Goal: Task Accomplishment & Management: Complete application form

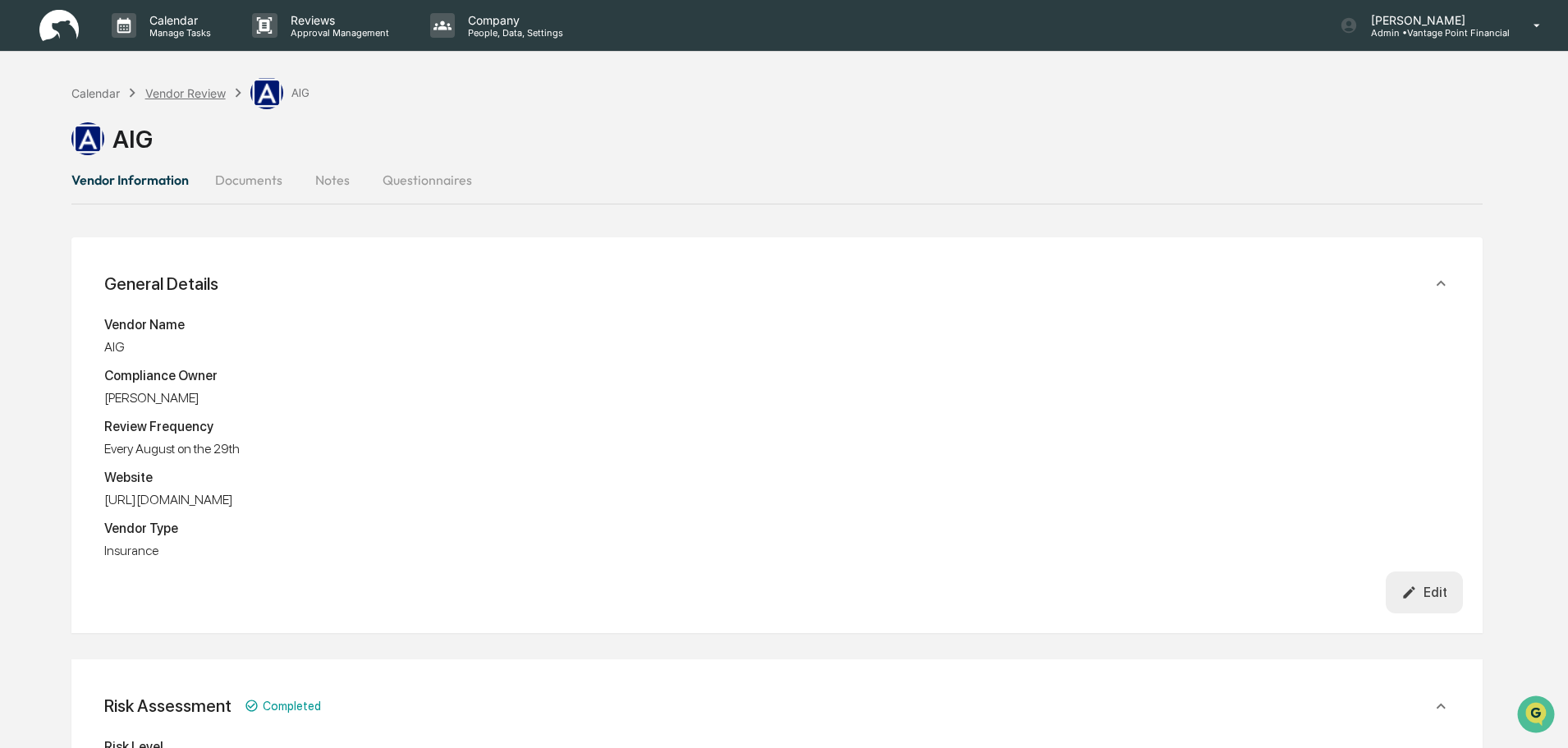
click at [209, 91] on div "Vendor Review" at bounding box center [185, 93] width 81 height 14
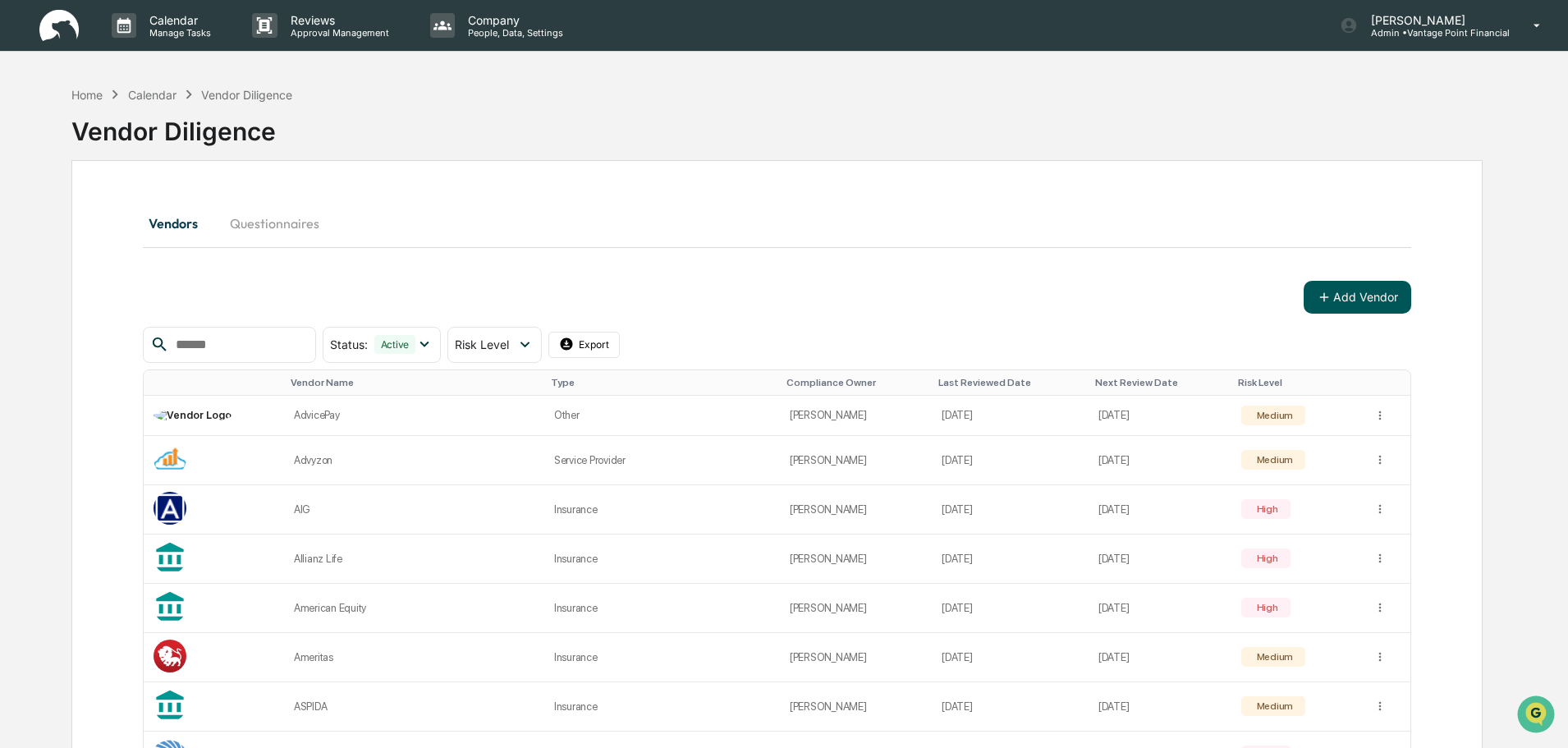
click at [1336, 304] on button "Add Vendor" at bounding box center [1357, 297] width 108 height 33
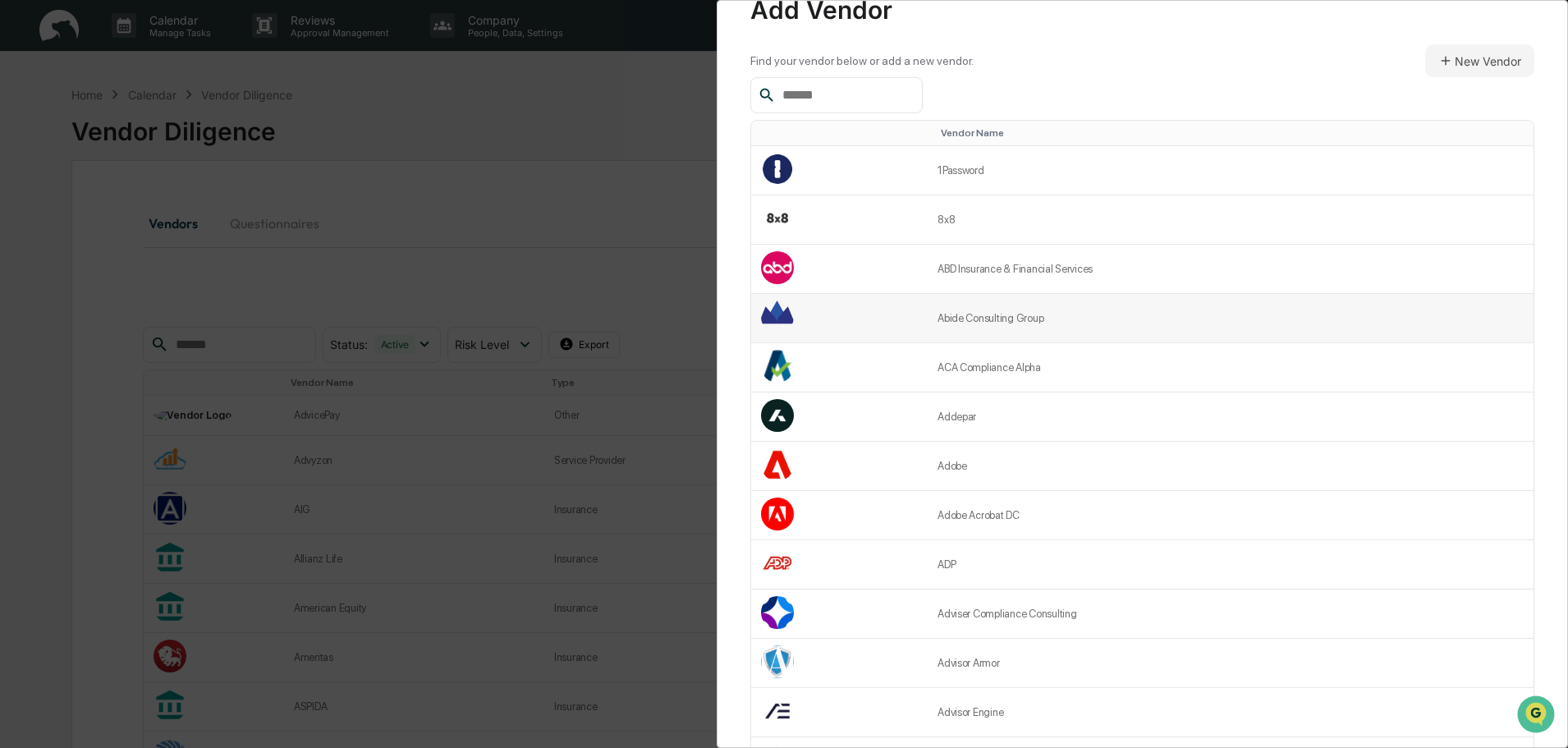
scroll to position [82, 0]
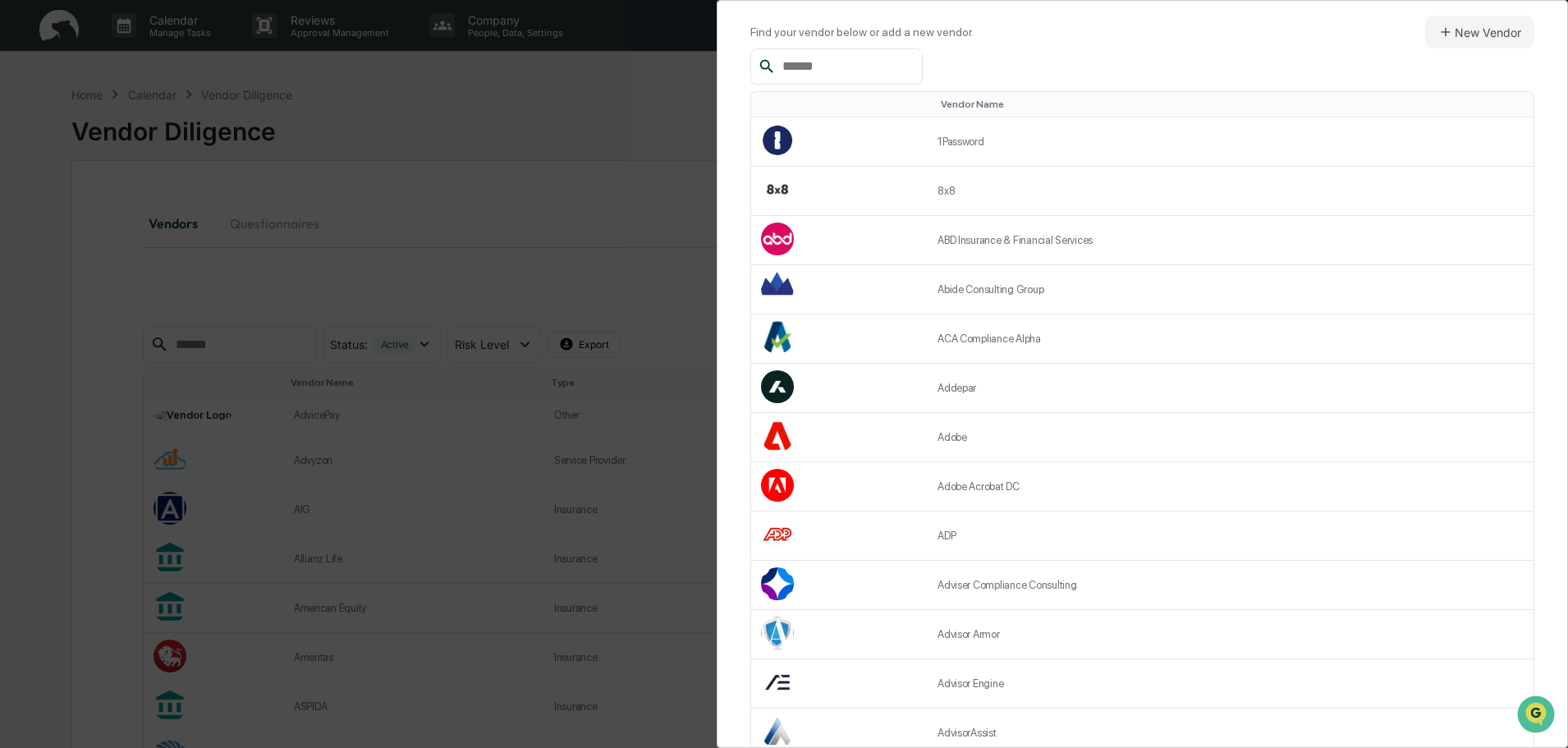
click at [797, 66] on input "text" at bounding box center [845, 66] width 140 height 22
click at [75, 251] on div "Vendor Review Add Vendor Add Vendor Find your vendor below or add a new vendor.…" at bounding box center [784, 374] width 1568 height 748
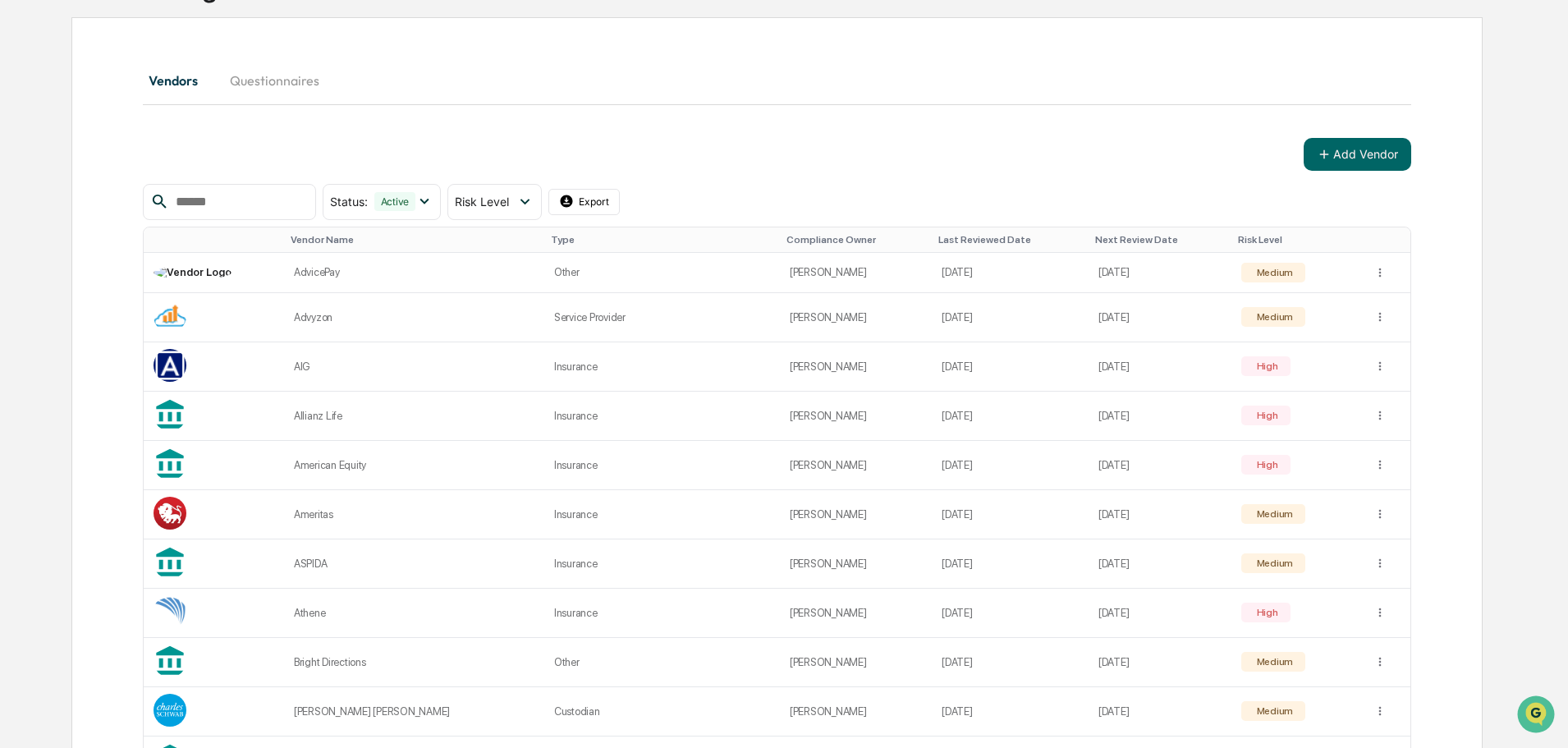
scroll to position [0, 0]
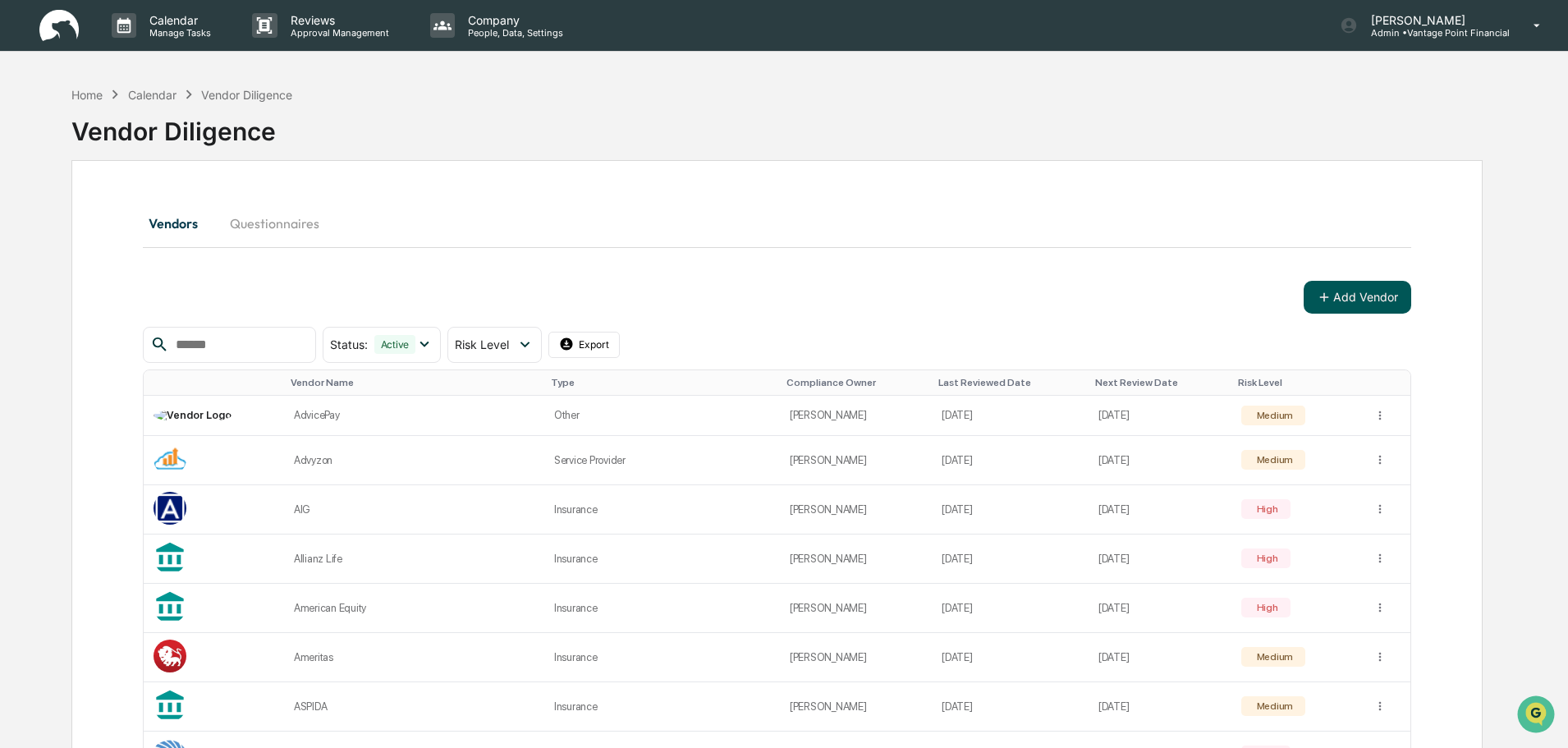
click at [1381, 294] on button "Add Vendor" at bounding box center [1357, 297] width 108 height 33
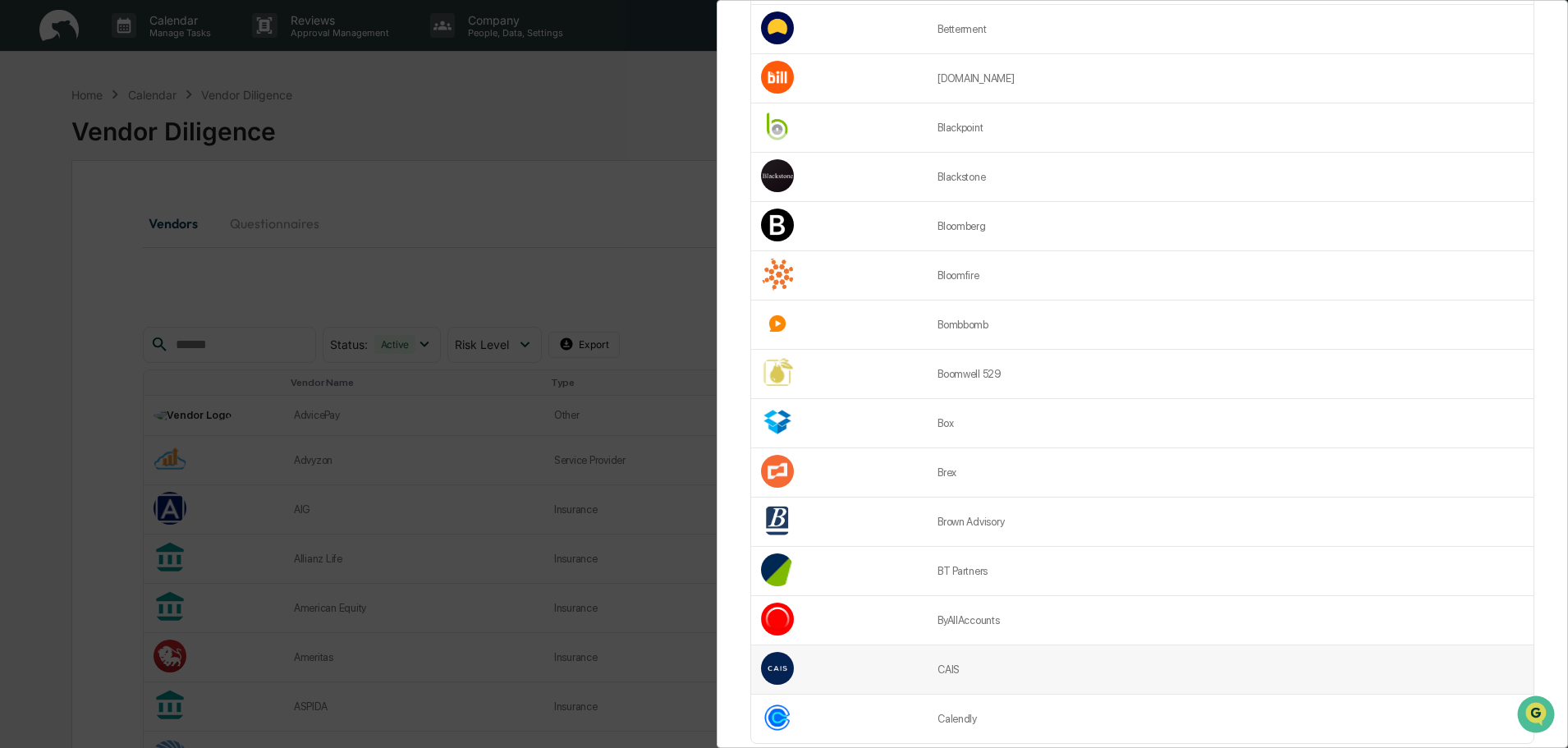
scroll to position [2003, 0]
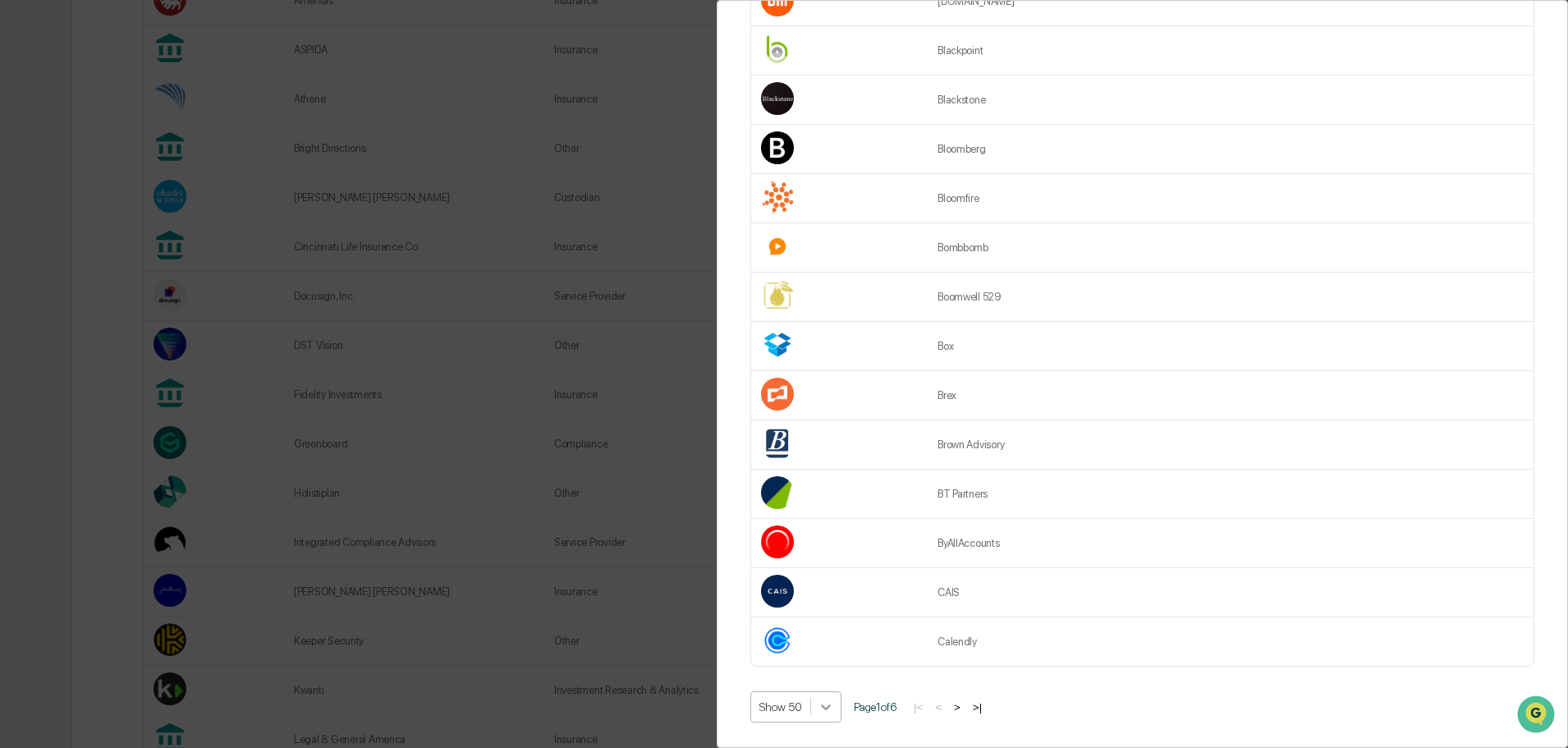
click at [811, 692] on div at bounding box center [826, 707] width 30 height 30
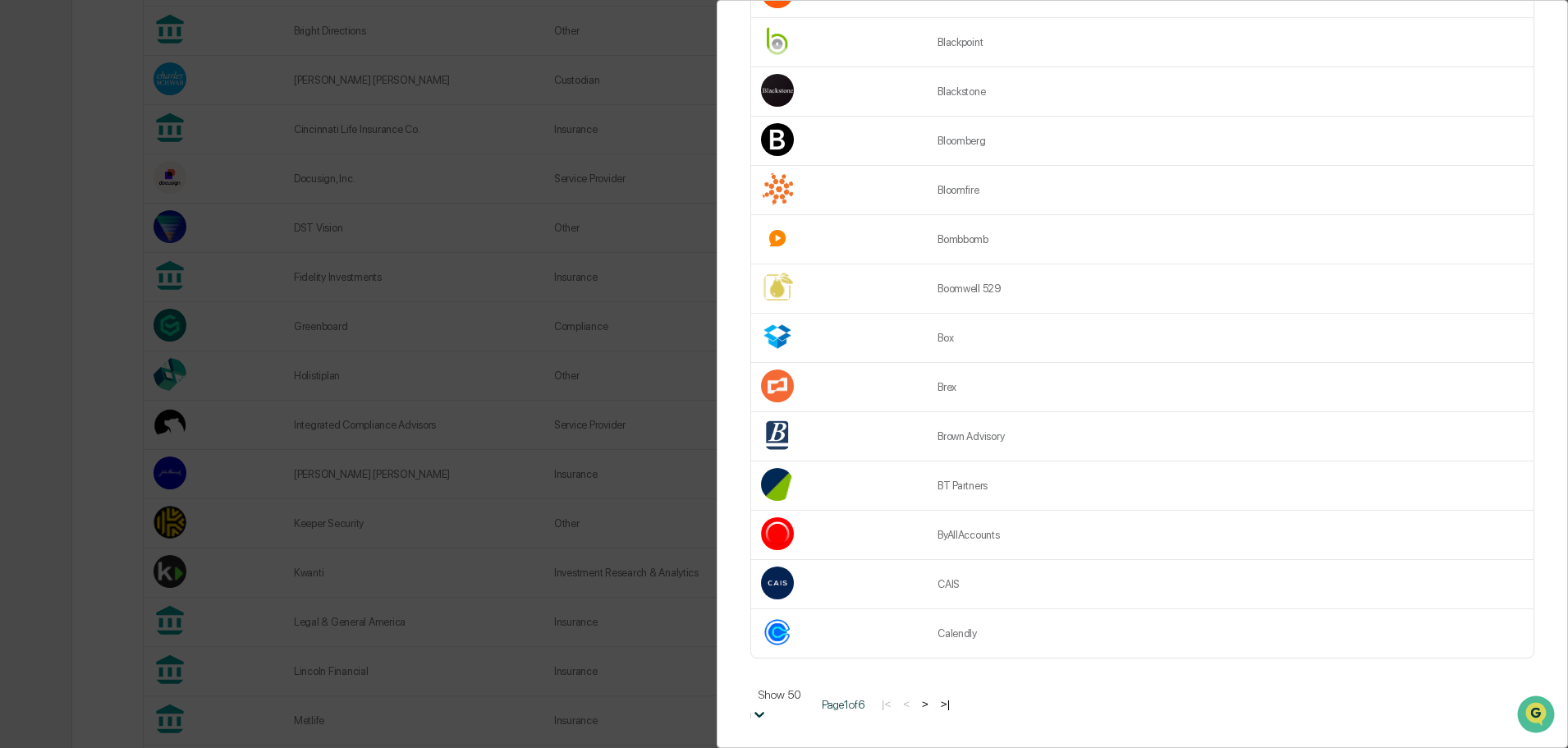
click at [1029, 692] on div "5 results available. Use Up and Down to choose options, press Enter to select t…" at bounding box center [1142, 703] width 784 height 42
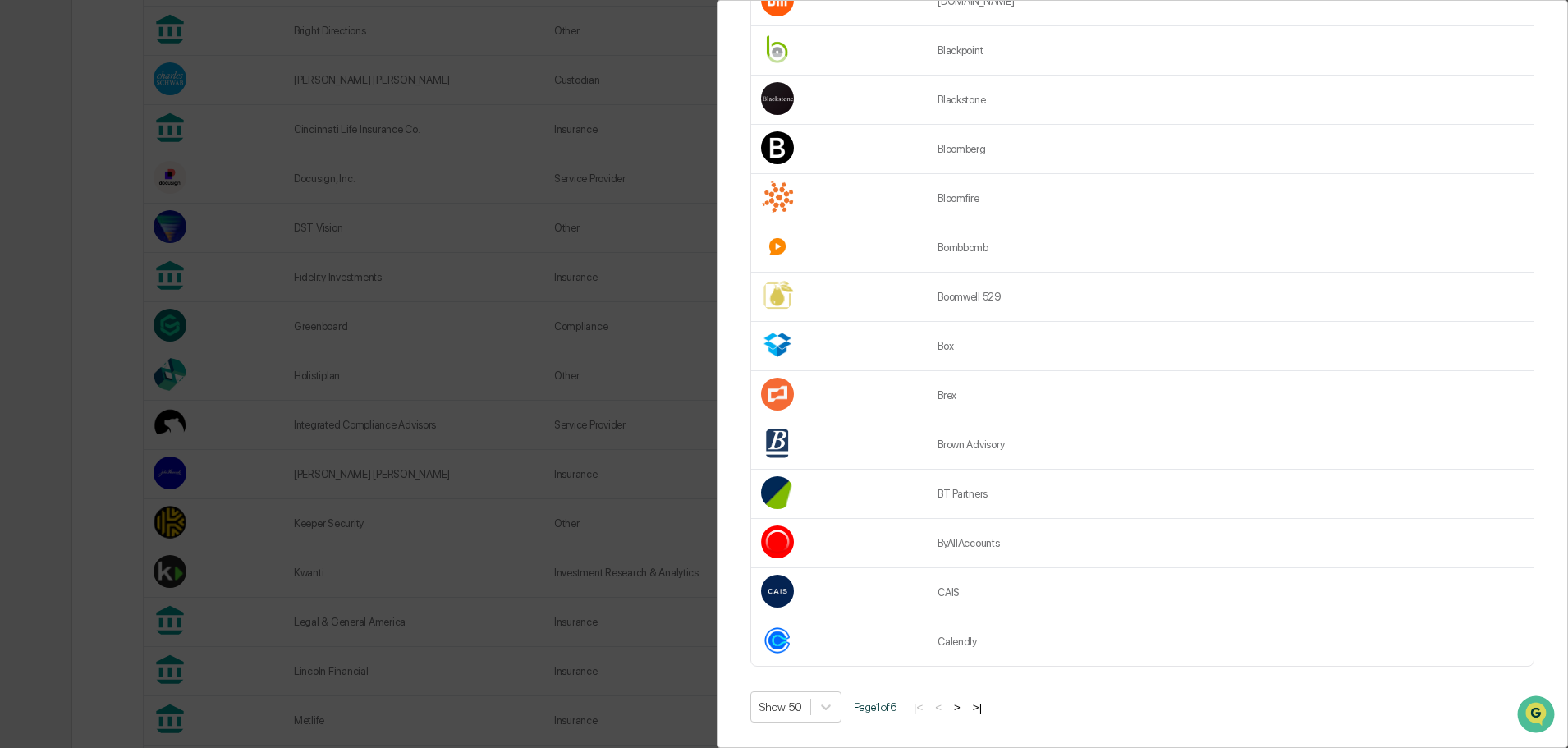
click at [963, 700] on button ">" at bounding box center [957, 707] width 17 height 14
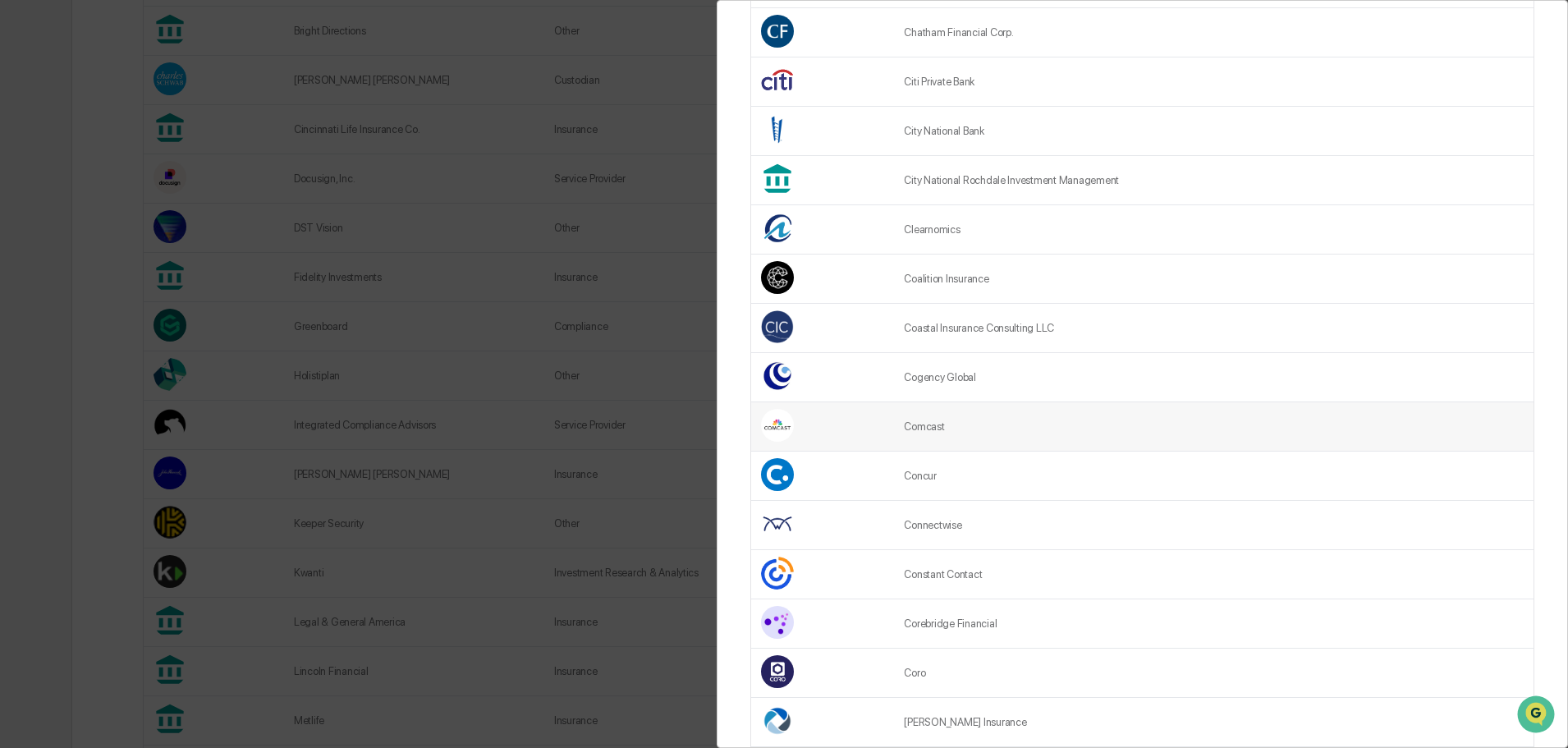
scroll to position [575, 0]
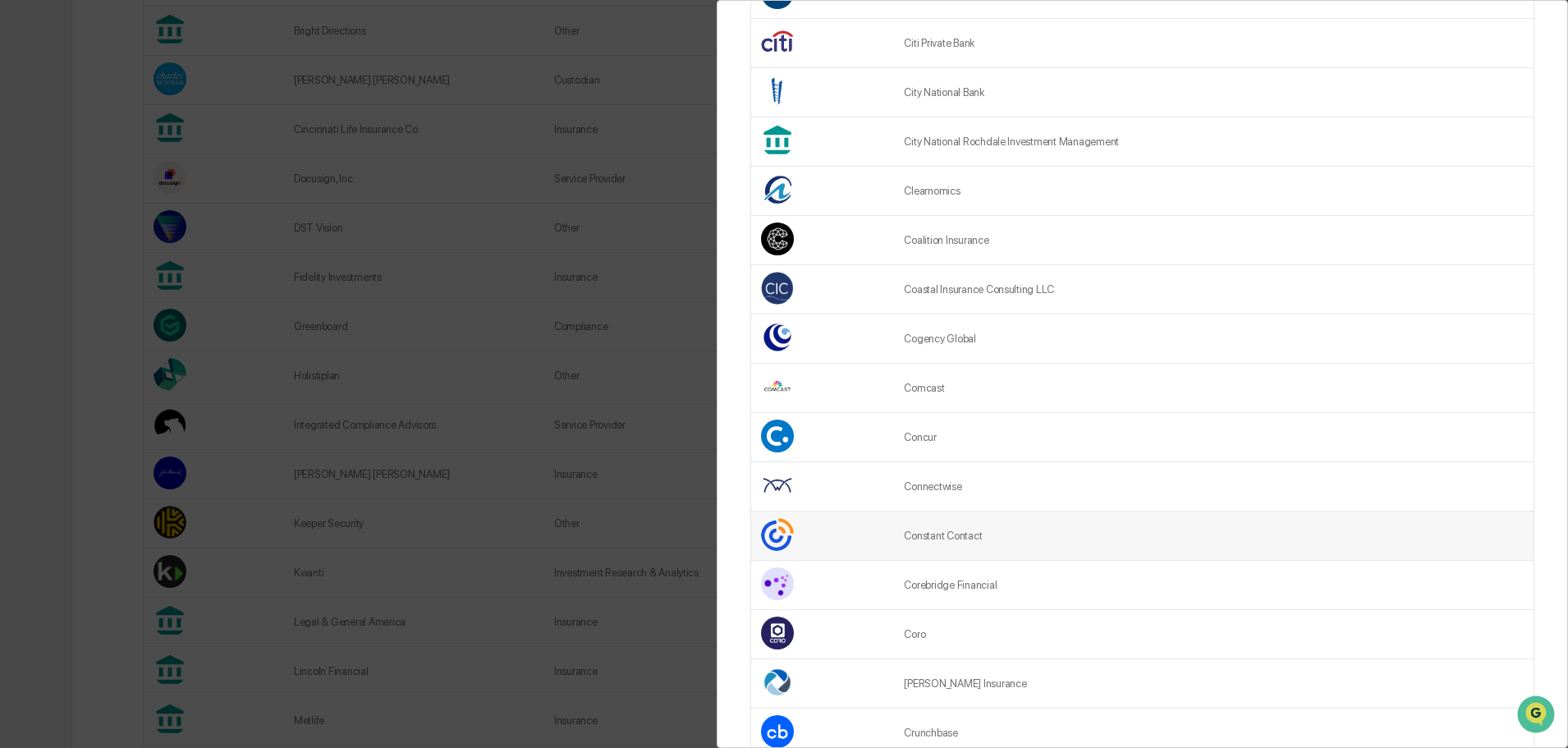
click at [974, 536] on td "Constant Contact" at bounding box center [1214, 535] width 640 height 50
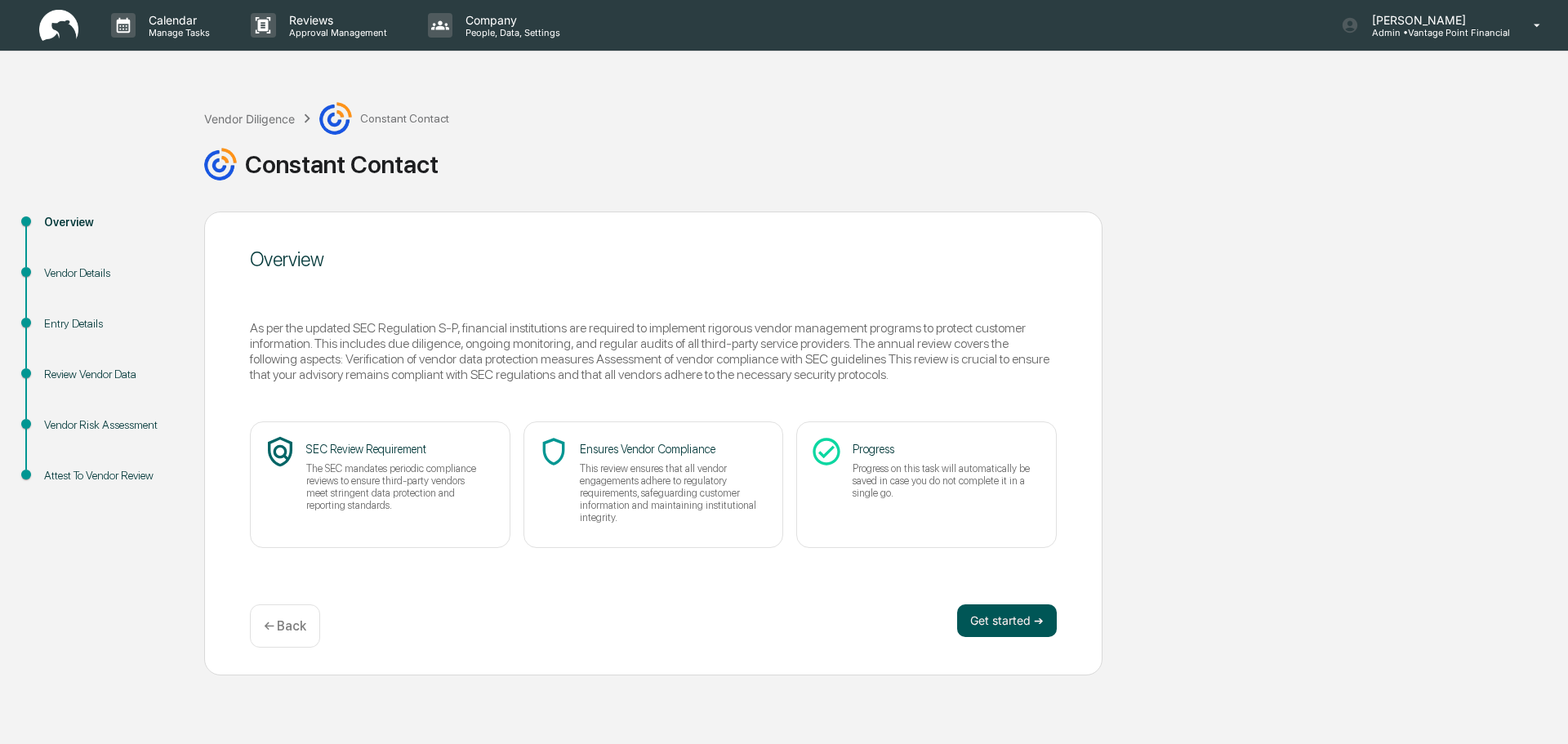
click at [1042, 623] on button "Get started ➔" at bounding box center [1006, 620] width 100 height 33
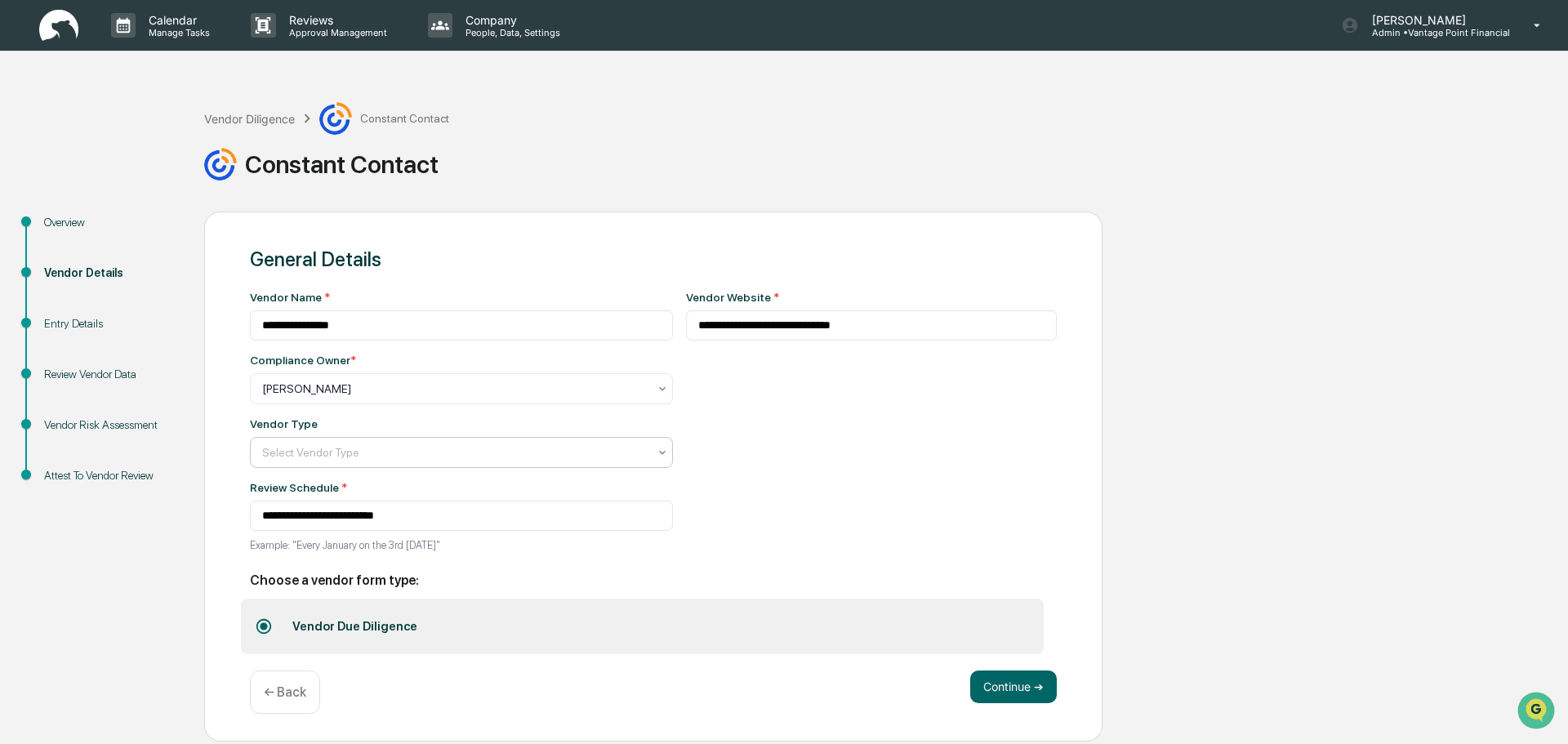
click at [567, 456] on div at bounding box center [455, 453] width 386 height 17
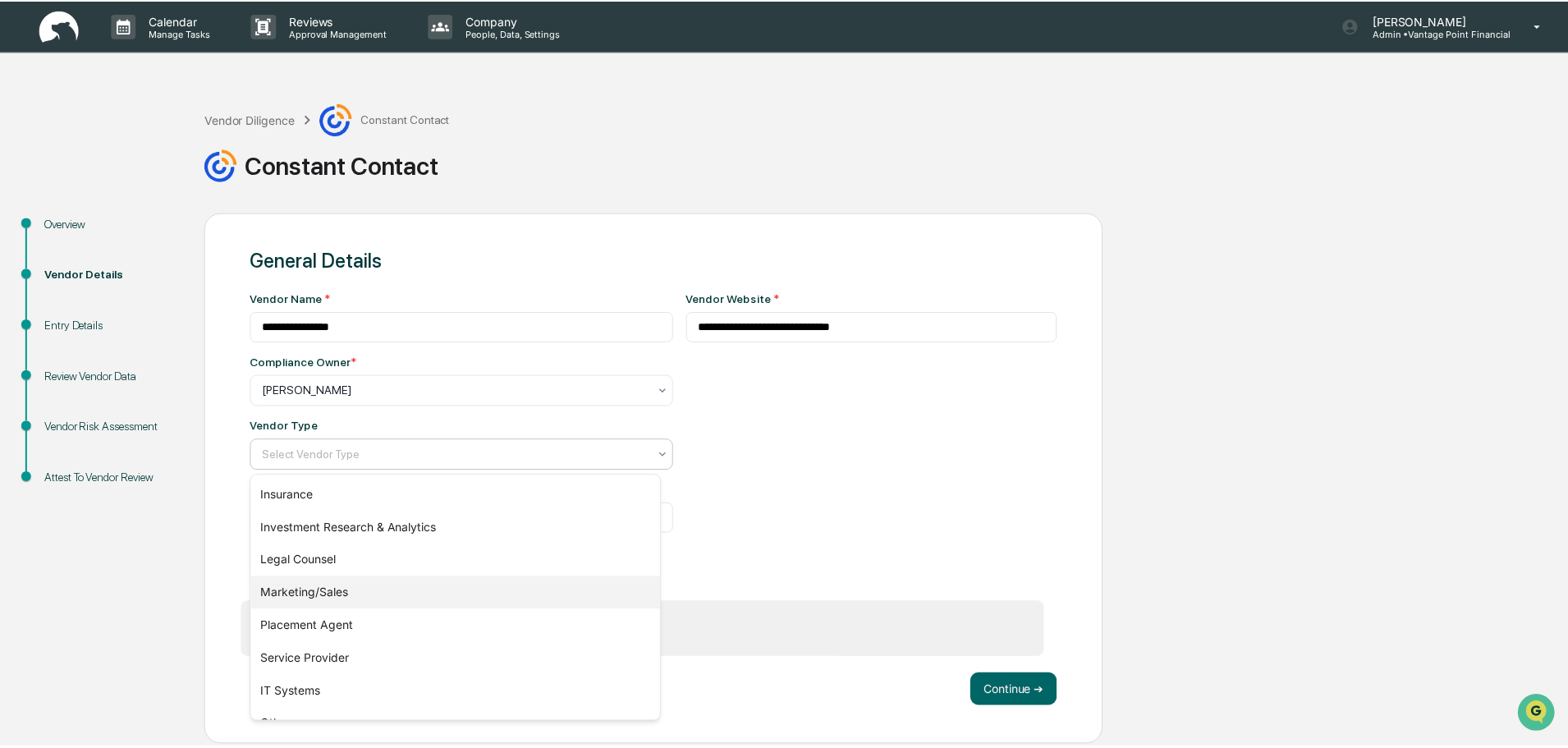
scroll to position [187, 0]
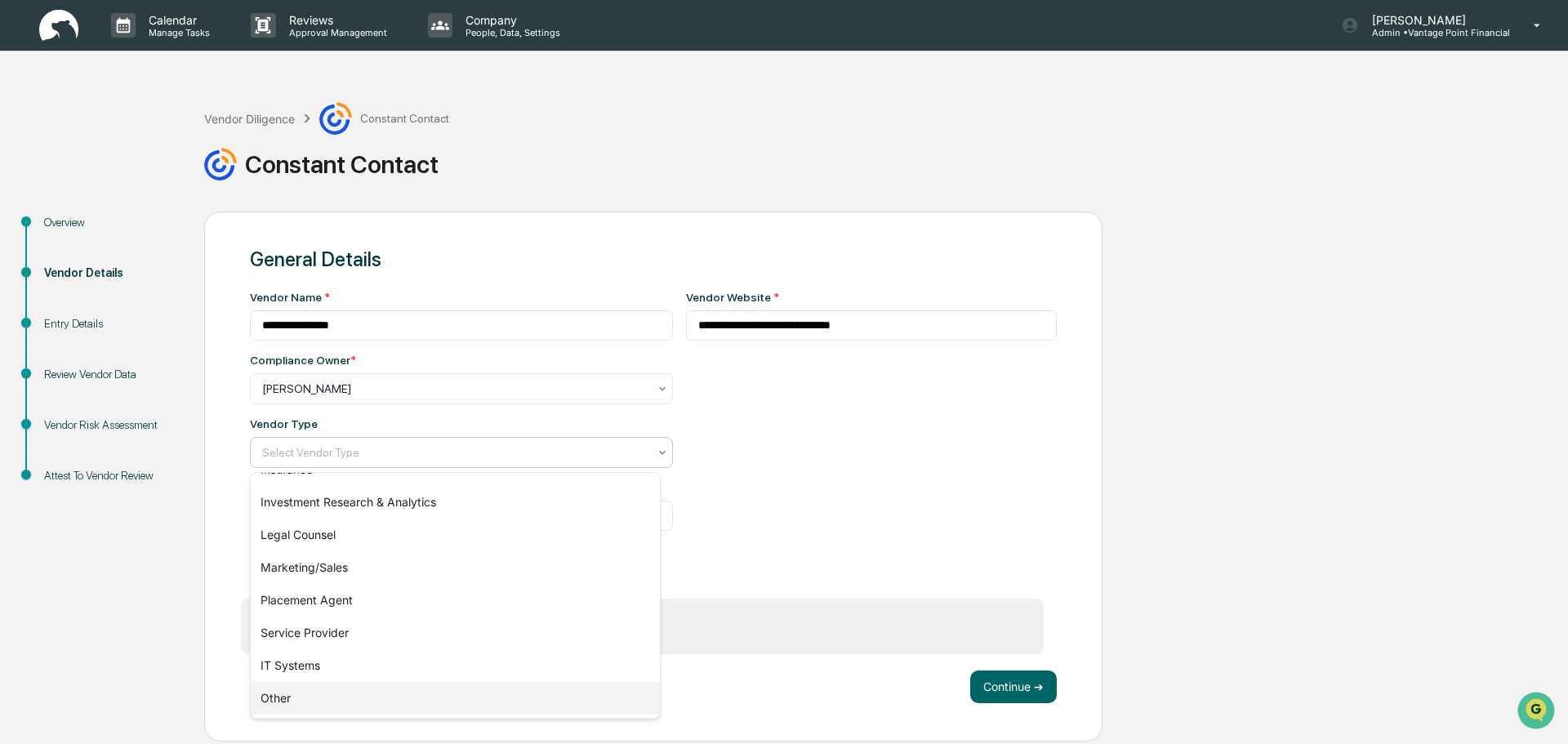
click at [297, 687] on div "Other" at bounding box center [455, 697] width 409 height 33
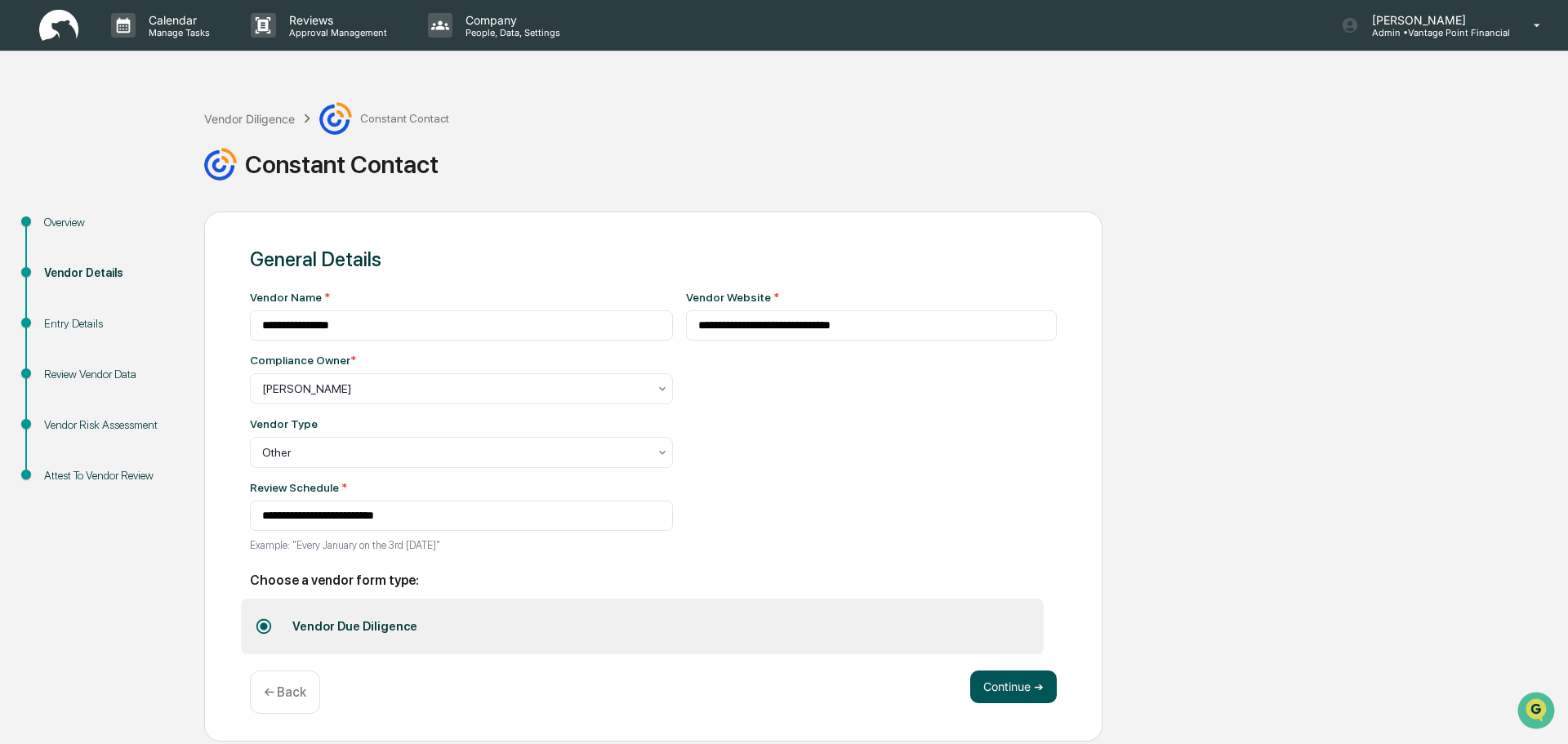
click at [987, 686] on button "Continue ➔" at bounding box center [1013, 686] width 87 height 33
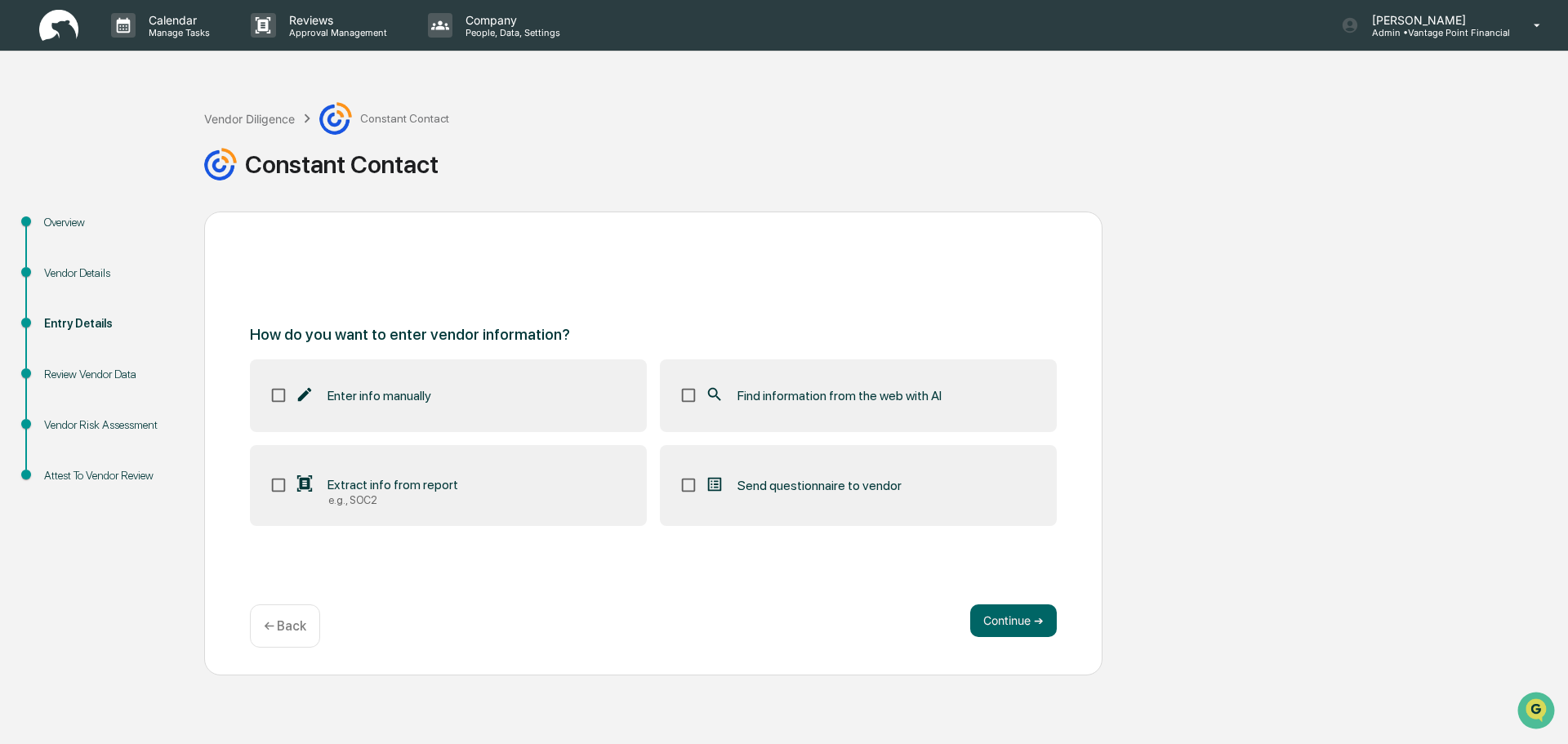
click at [338, 399] on span "Enter info manually" at bounding box center [378, 395] width 103 height 16
click at [779, 402] on span "Find information from the web with AI" at bounding box center [839, 395] width 204 height 16
click at [1008, 625] on button "Continue ➔" at bounding box center [1013, 620] width 87 height 33
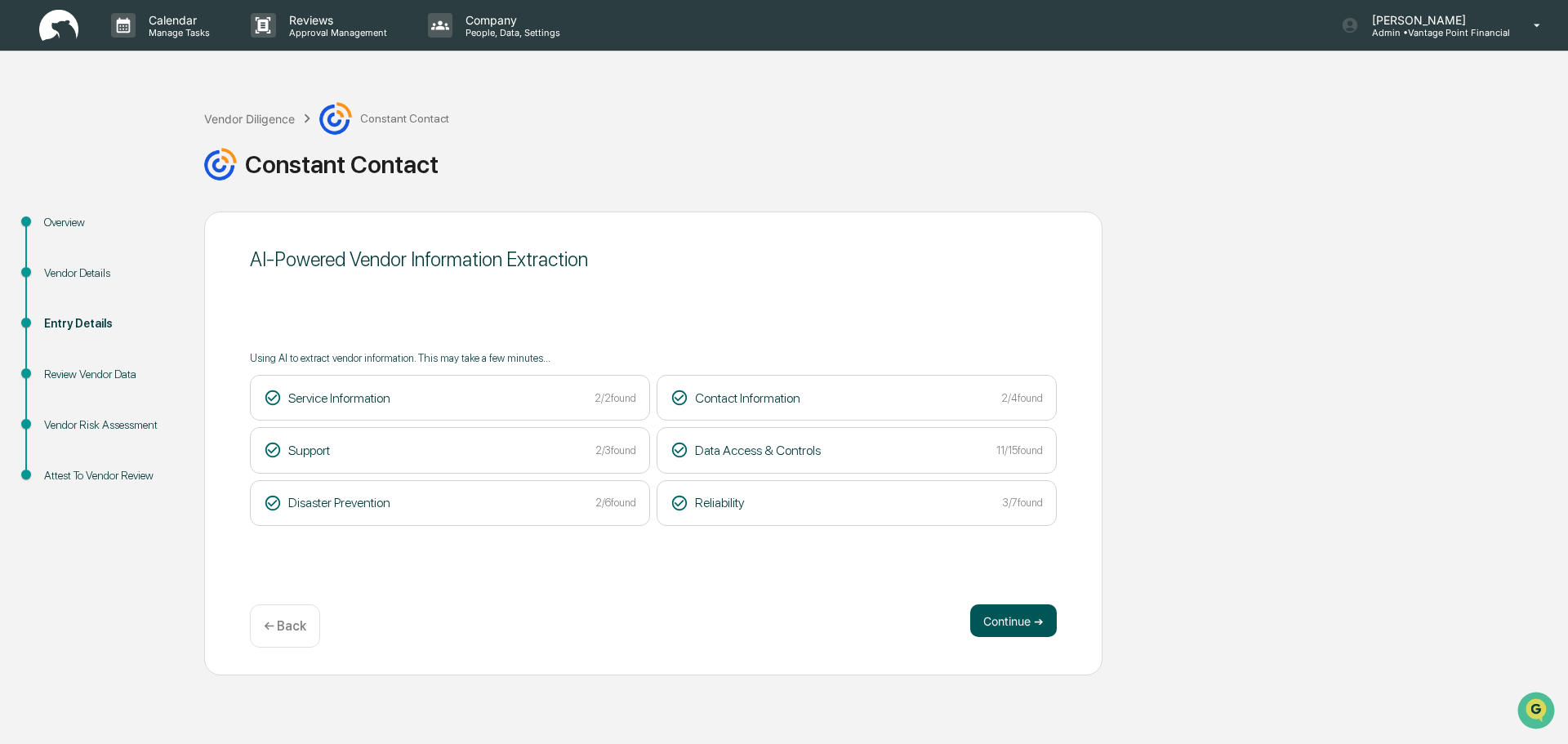
click at [1024, 613] on button "Continue ➔" at bounding box center [1013, 620] width 87 height 33
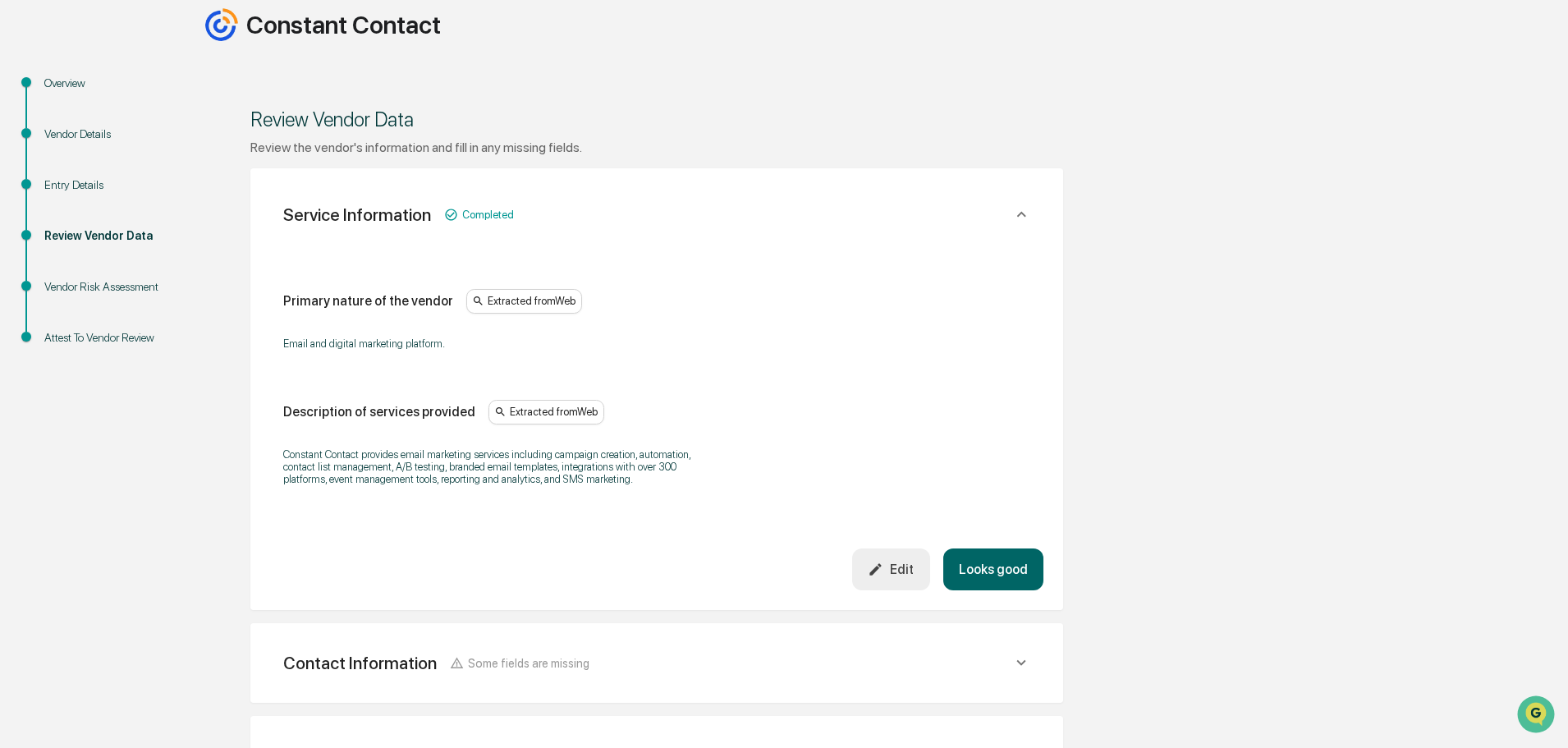
scroll to position [164, 0]
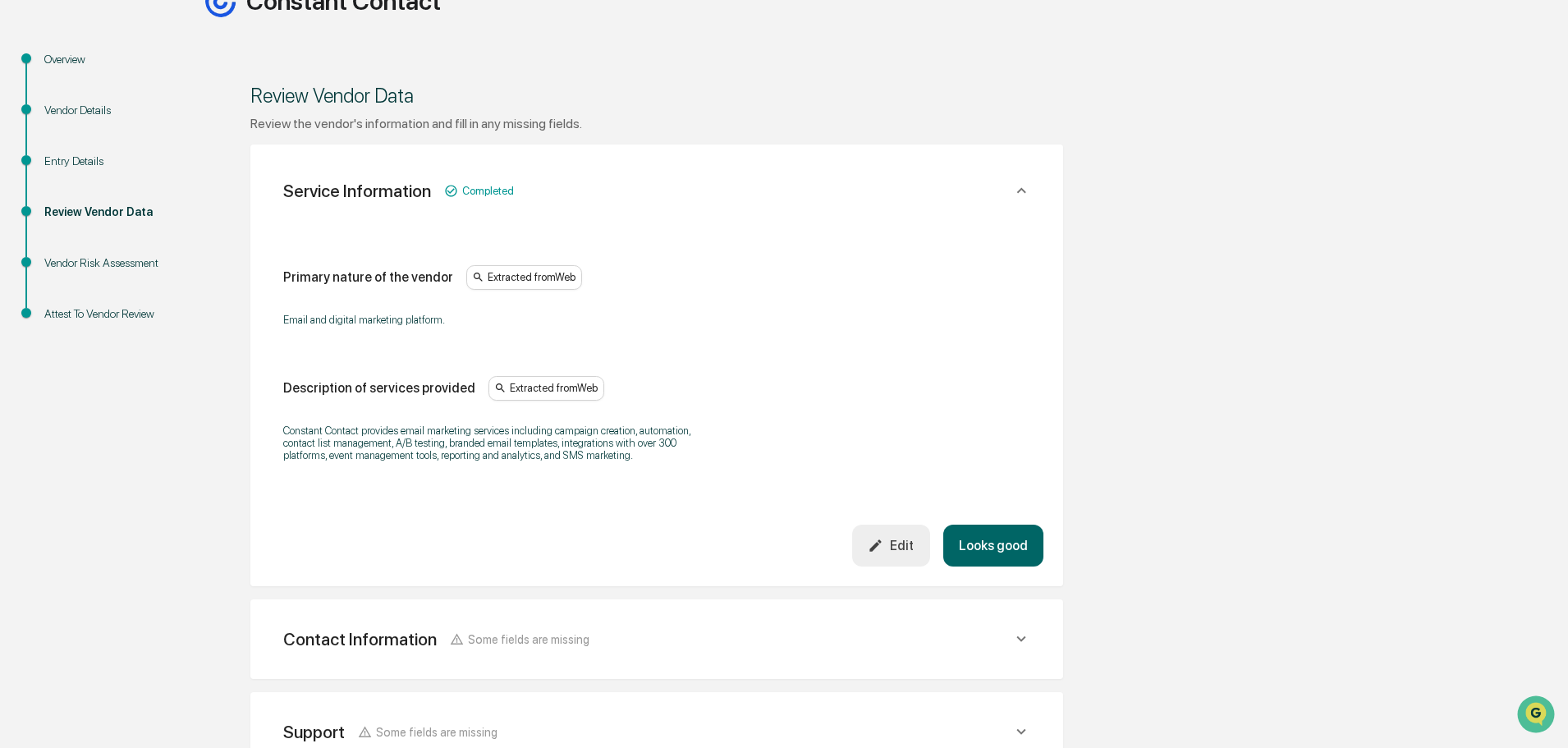
click at [1010, 546] on button "Looks good" at bounding box center [993, 545] width 100 height 42
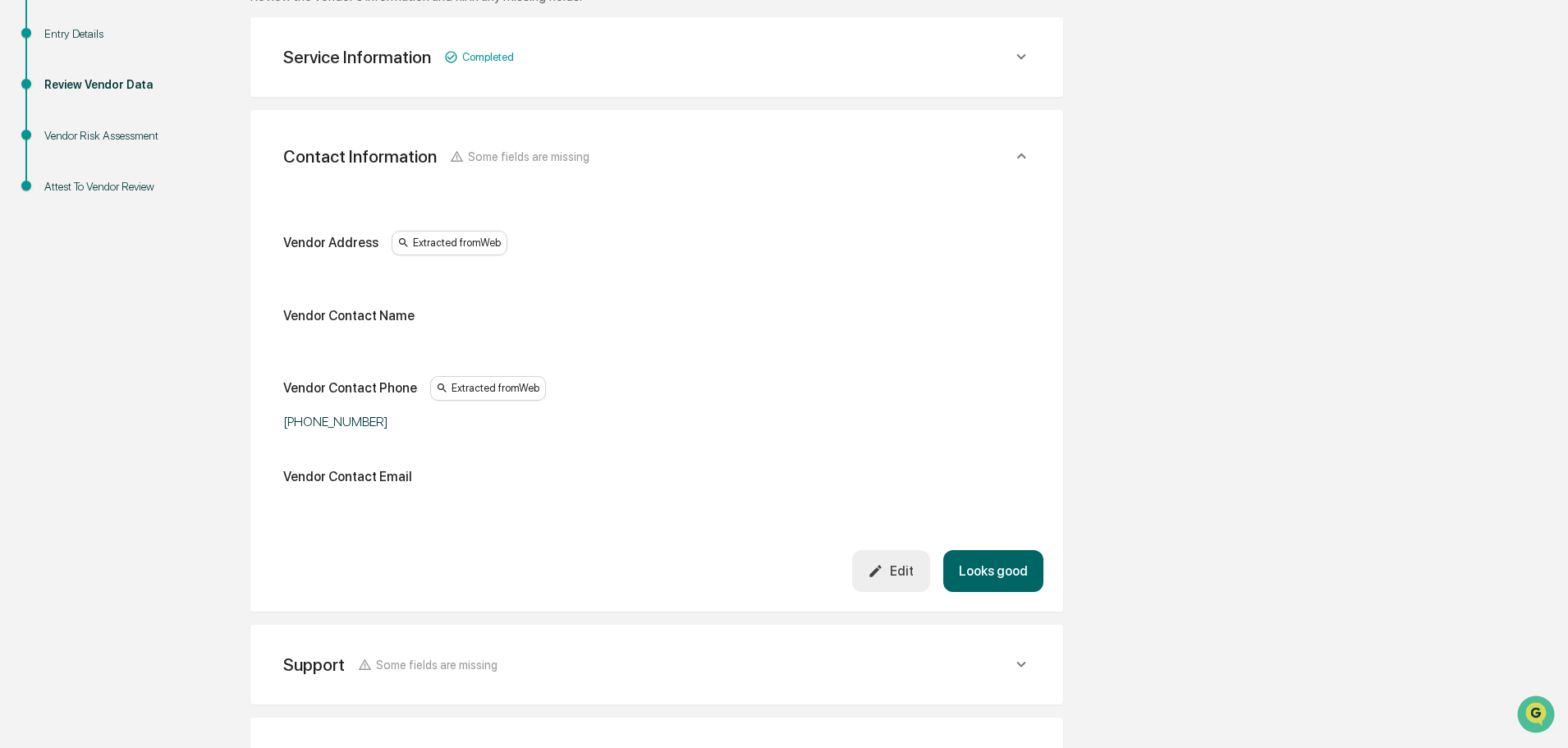
scroll to position [309, 0]
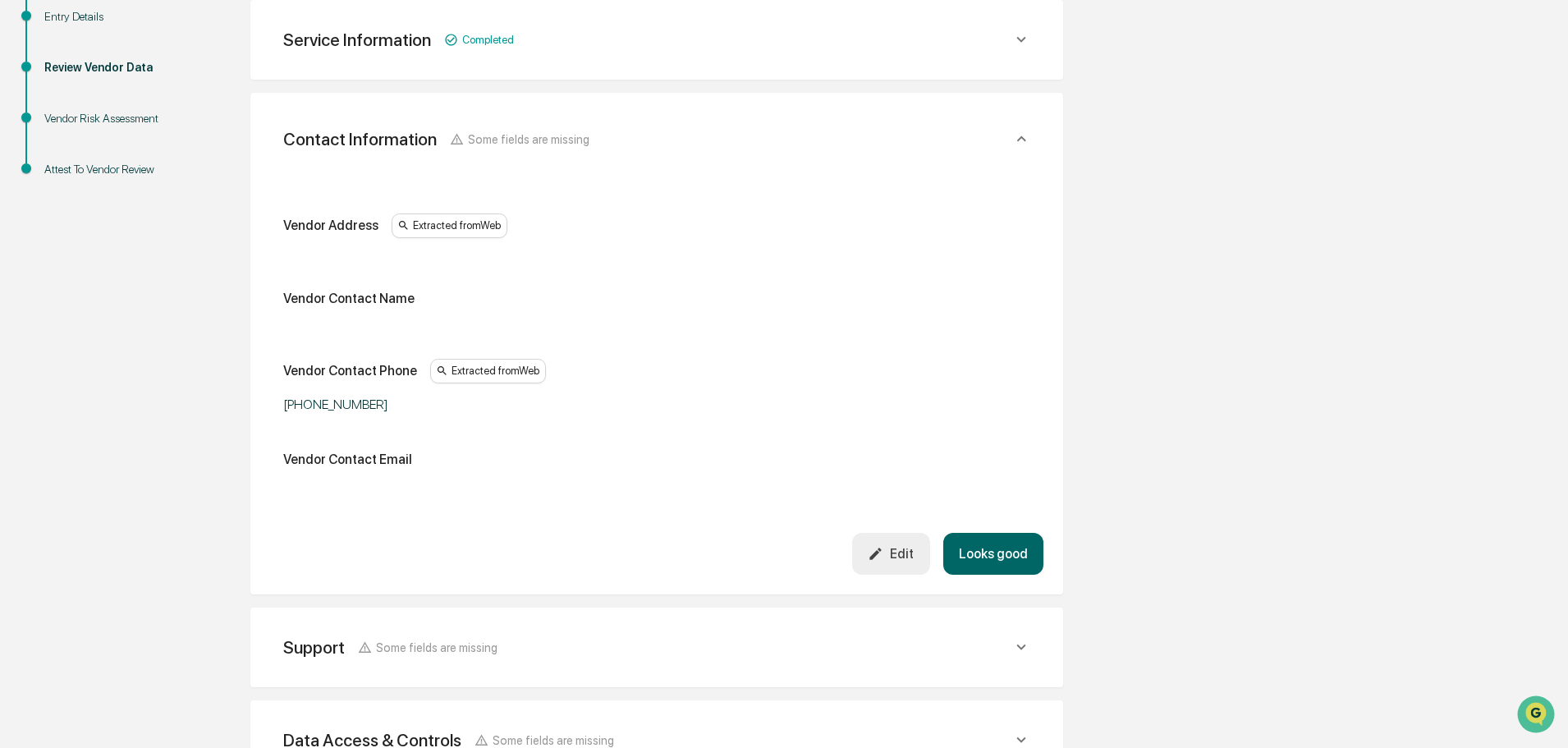
click at [874, 550] on icon "button" at bounding box center [875, 553] width 16 height 16
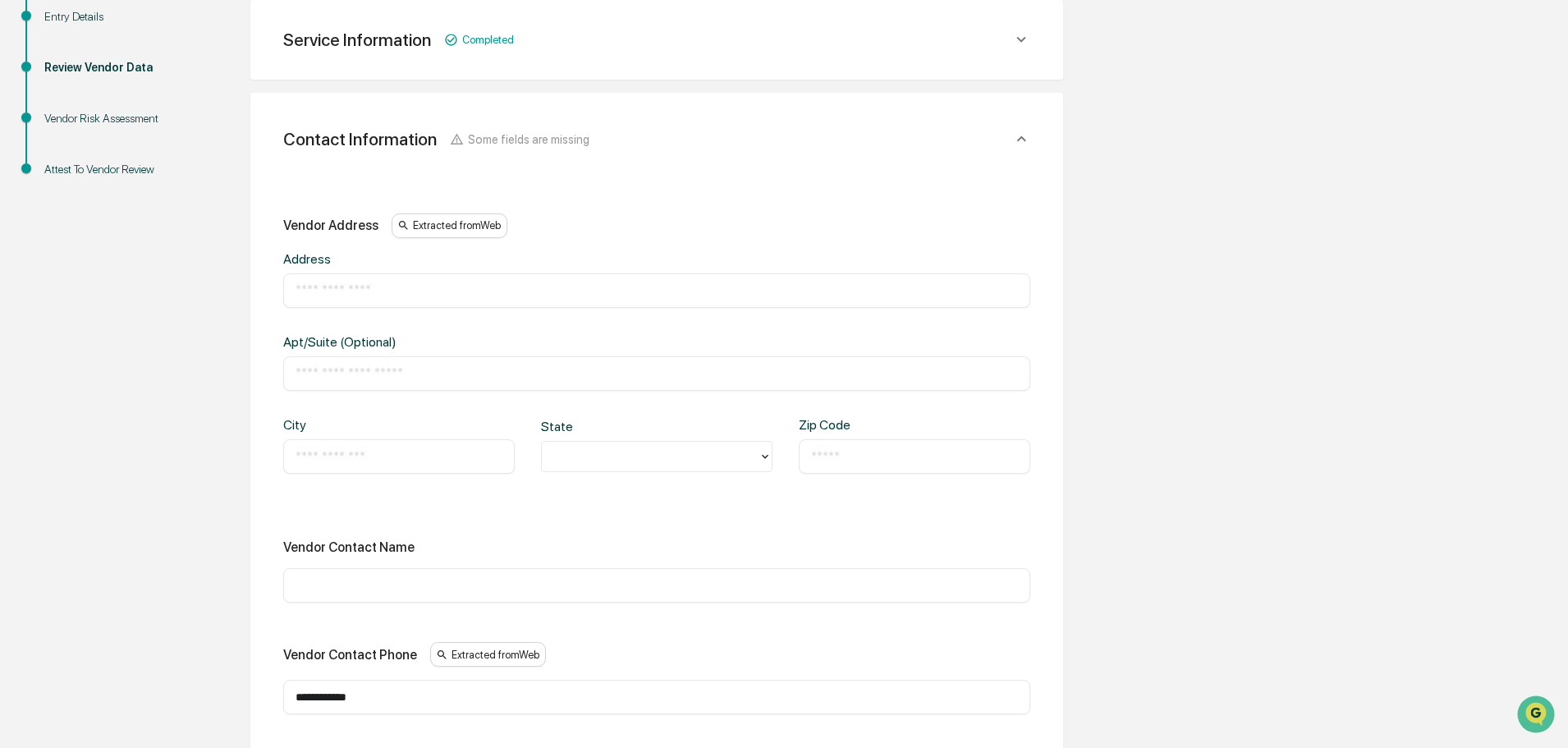
click at [454, 300] on div "​" at bounding box center [657, 290] width 747 height 35
click at [454, 289] on input "text" at bounding box center [657, 291] width 722 height 17
paste input "**********"
type input "**********"
click at [361, 372] on input "text" at bounding box center [657, 374] width 722 height 17
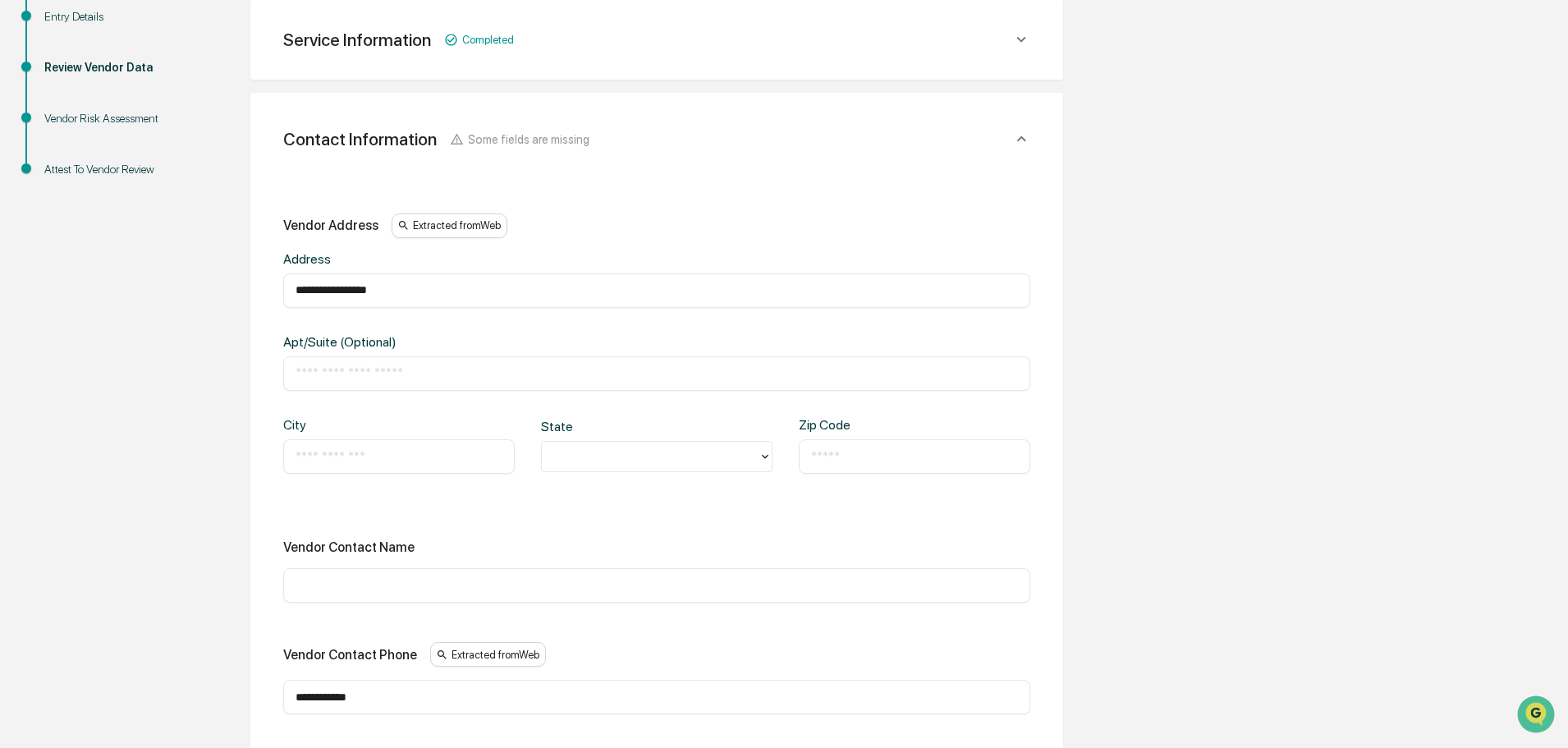
paste input "*********"
type input "*********"
click at [382, 464] on input "text" at bounding box center [399, 457] width 207 height 17
type input "*******"
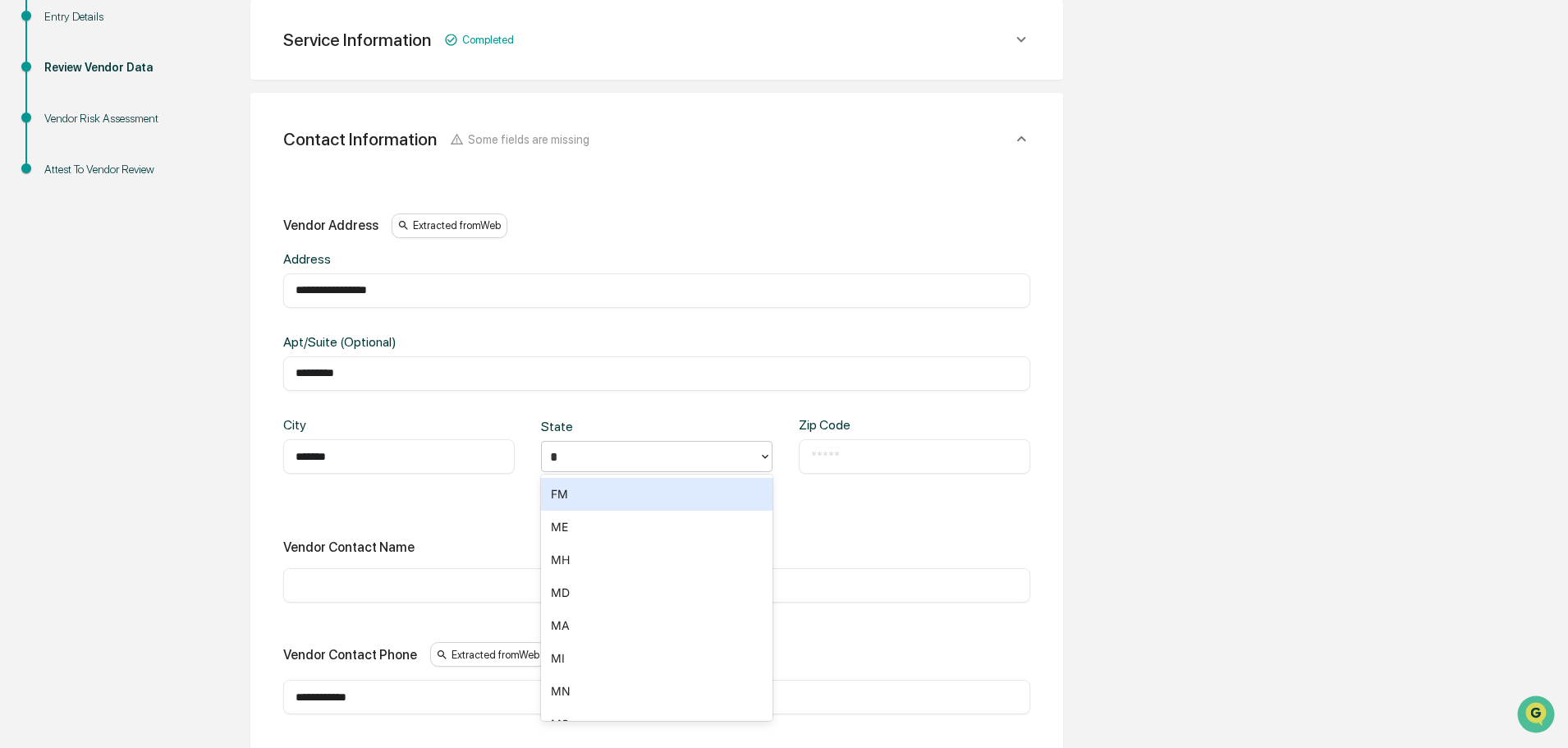
type input "**"
paste input "*****"
type input "*****"
click at [439, 588] on input "text" at bounding box center [657, 585] width 722 height 17
click at [128, 510] on div "**********" at bounding box center [784, 658] width 1552 height 1509
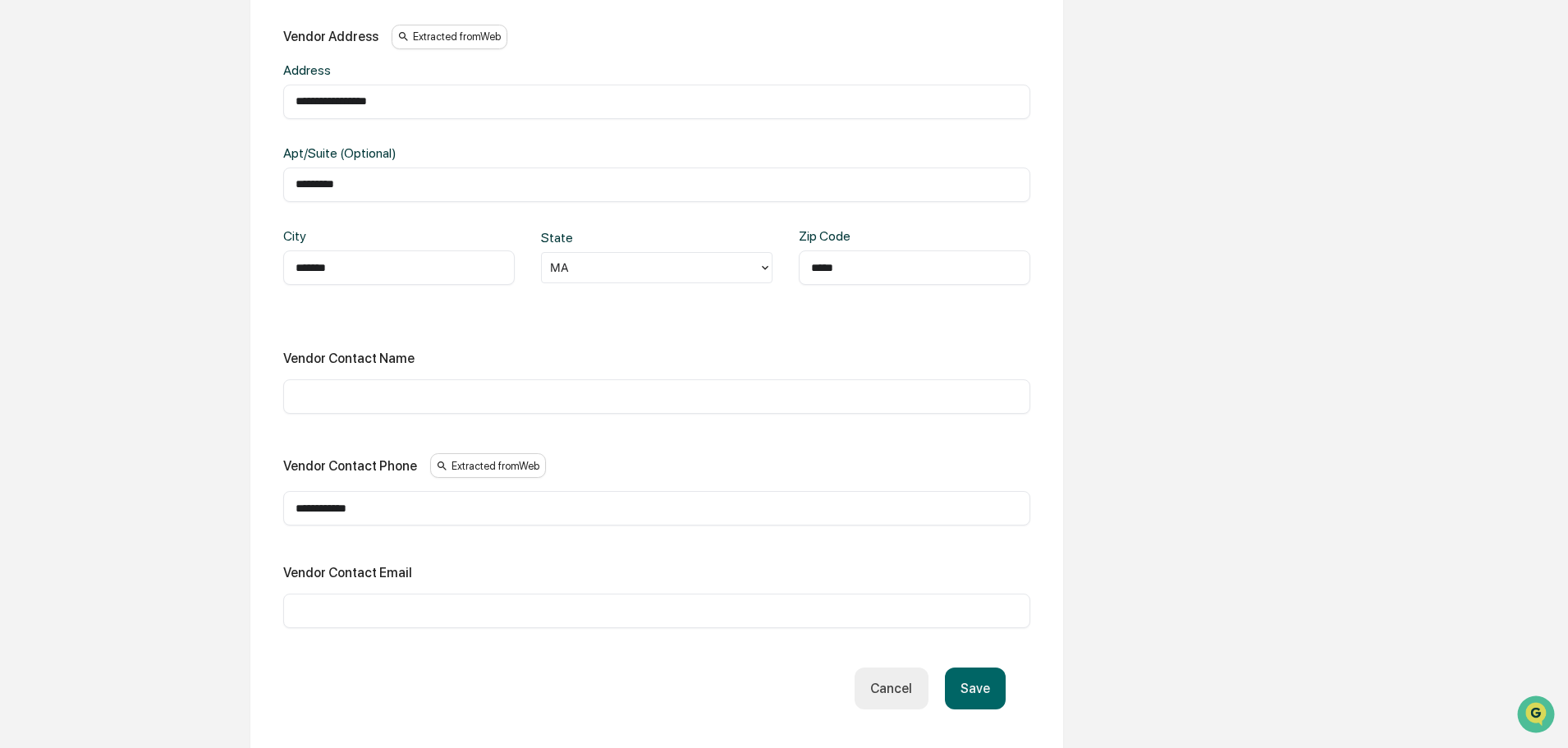
scroll to position [555, 0]
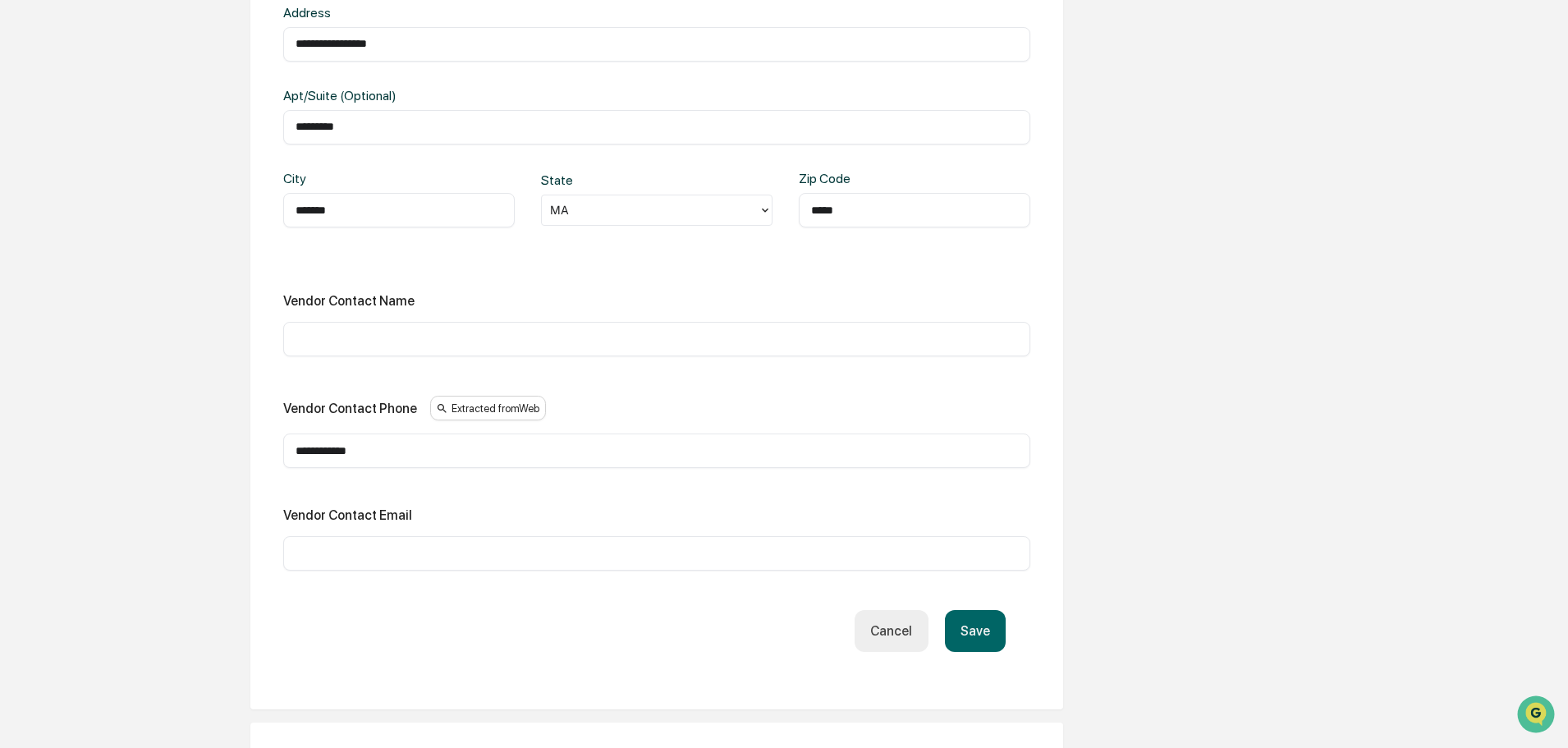
click at [978, 635] on button "Save" at bounding box center [975, 630] width 61 height 42
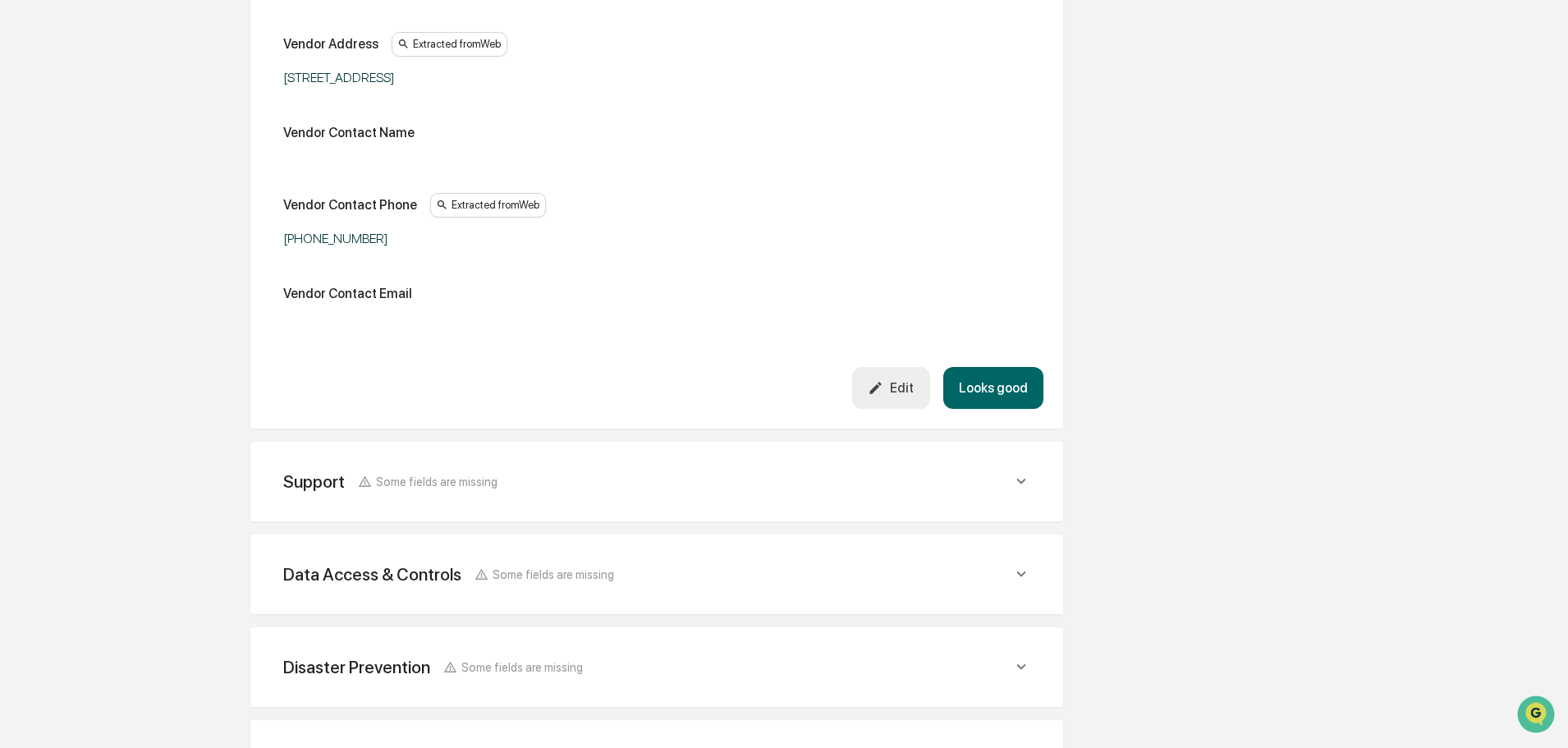
scroll to position [390, 0]
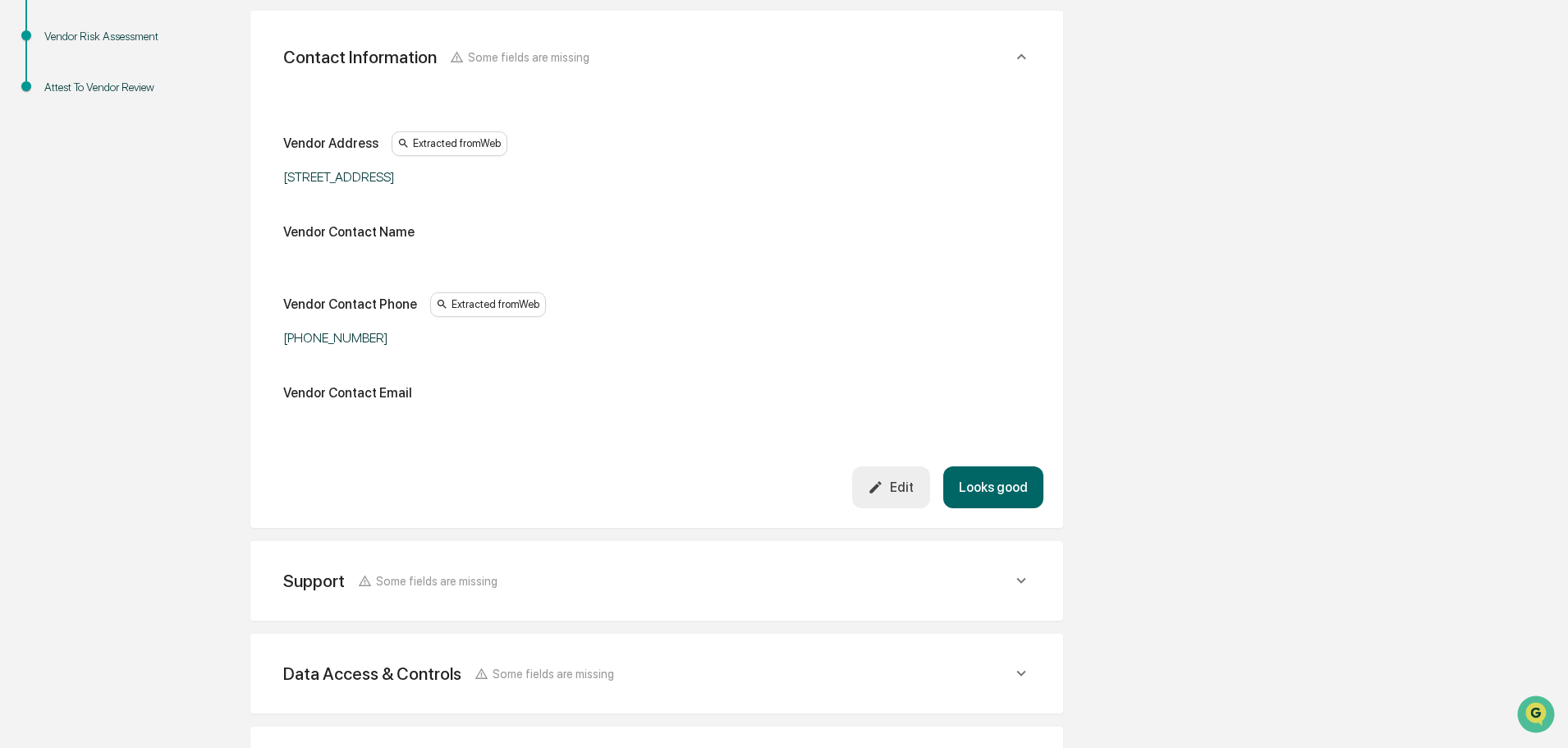
click at [990, 477] on button "Looks good" at bounding box center [993, 487] width 100 height 42
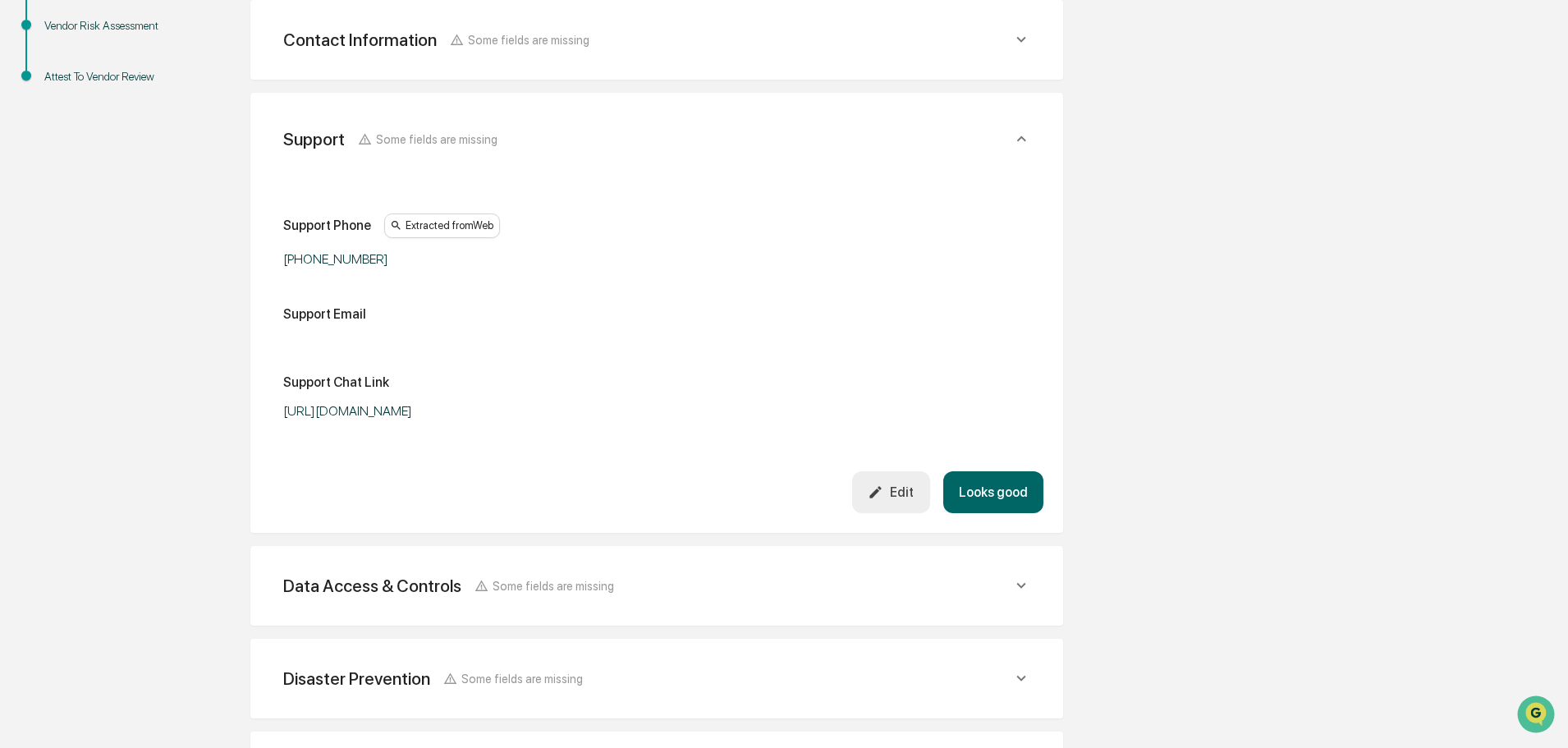
click at [1002, 495] on button "Looks good" at bounding box center [993, 491] width 100 height 42
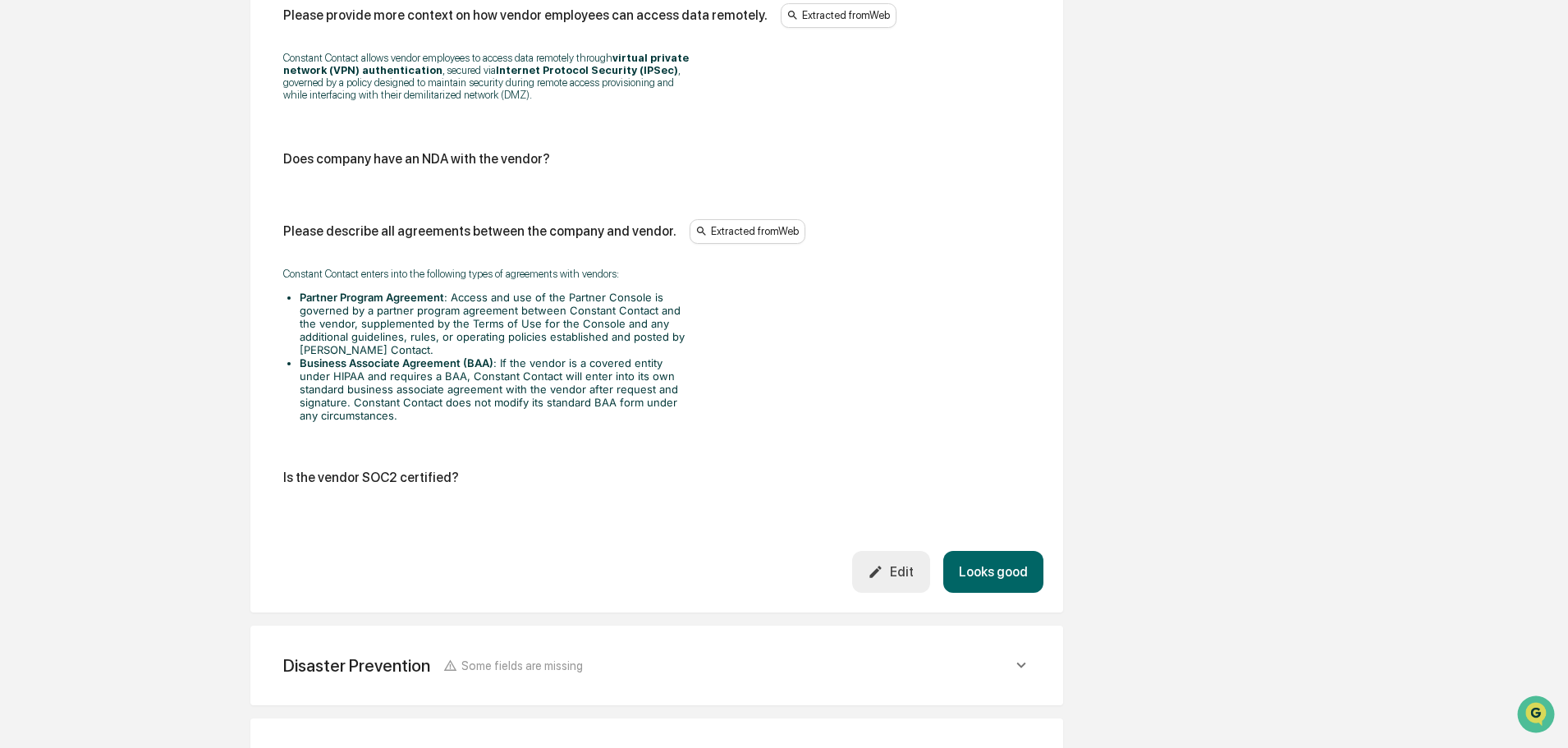
scroll to position [2132, 0]
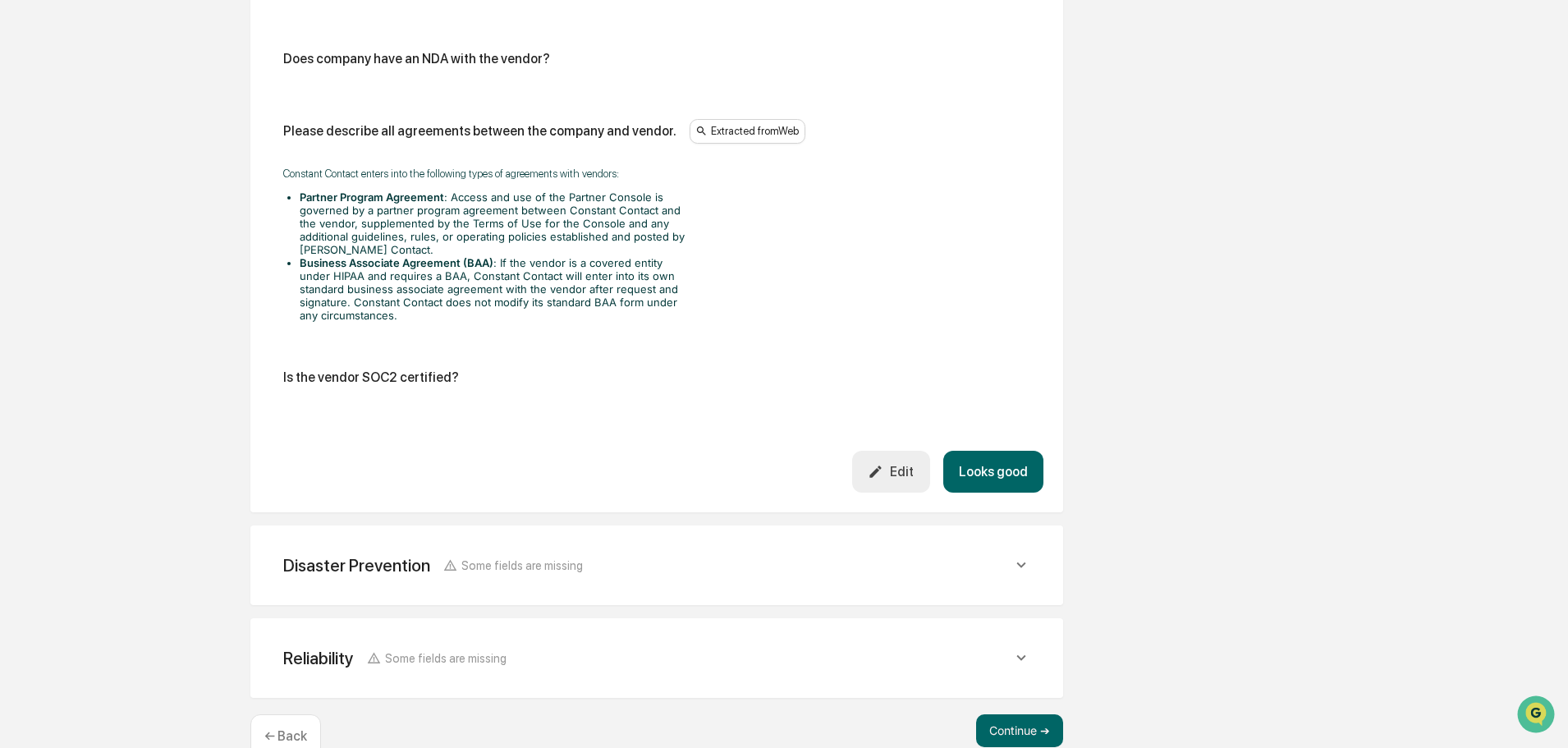
click at [999, 450] on button "Looks good" at bounding box center [993, 471] width 100 height 42
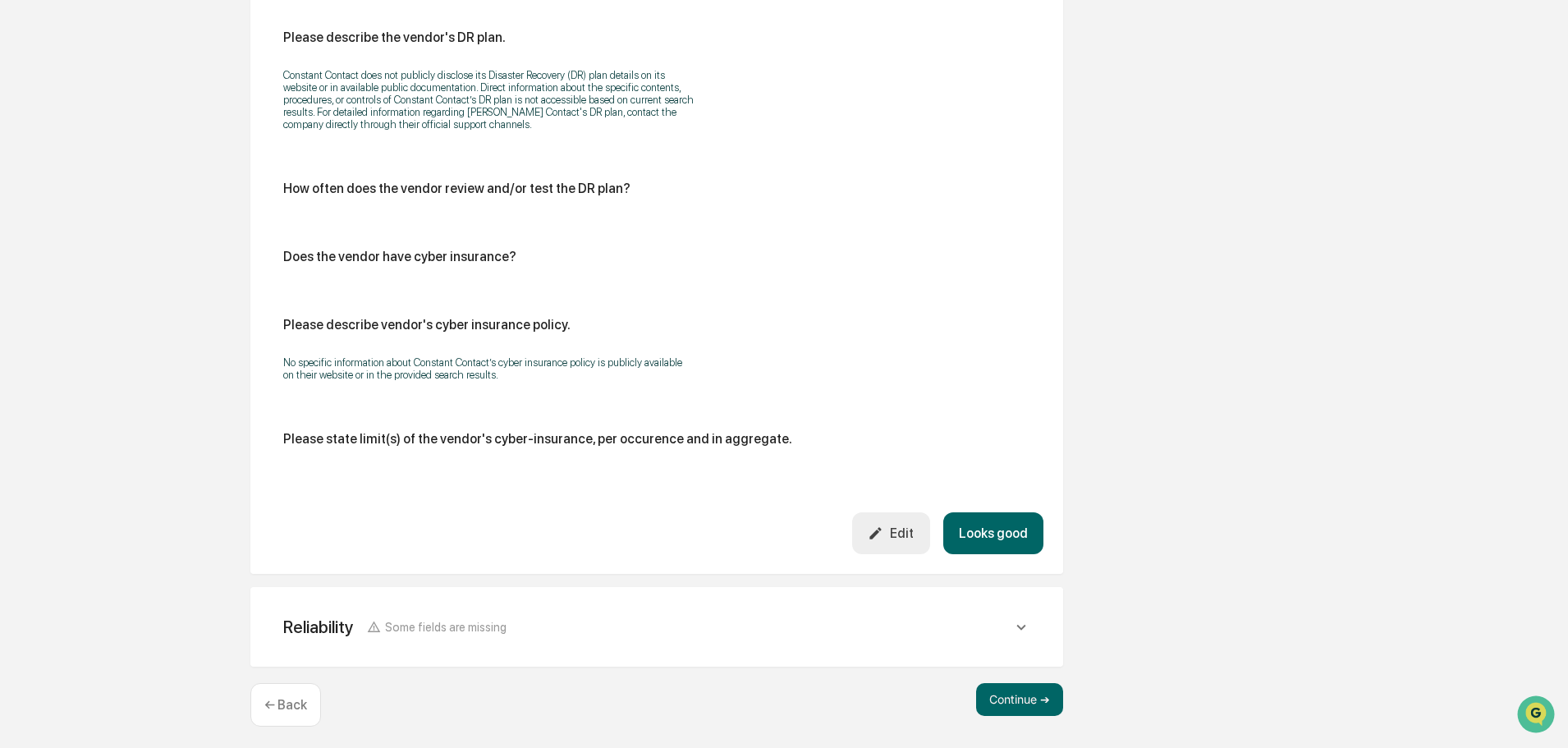
scroll to position [844, 0]
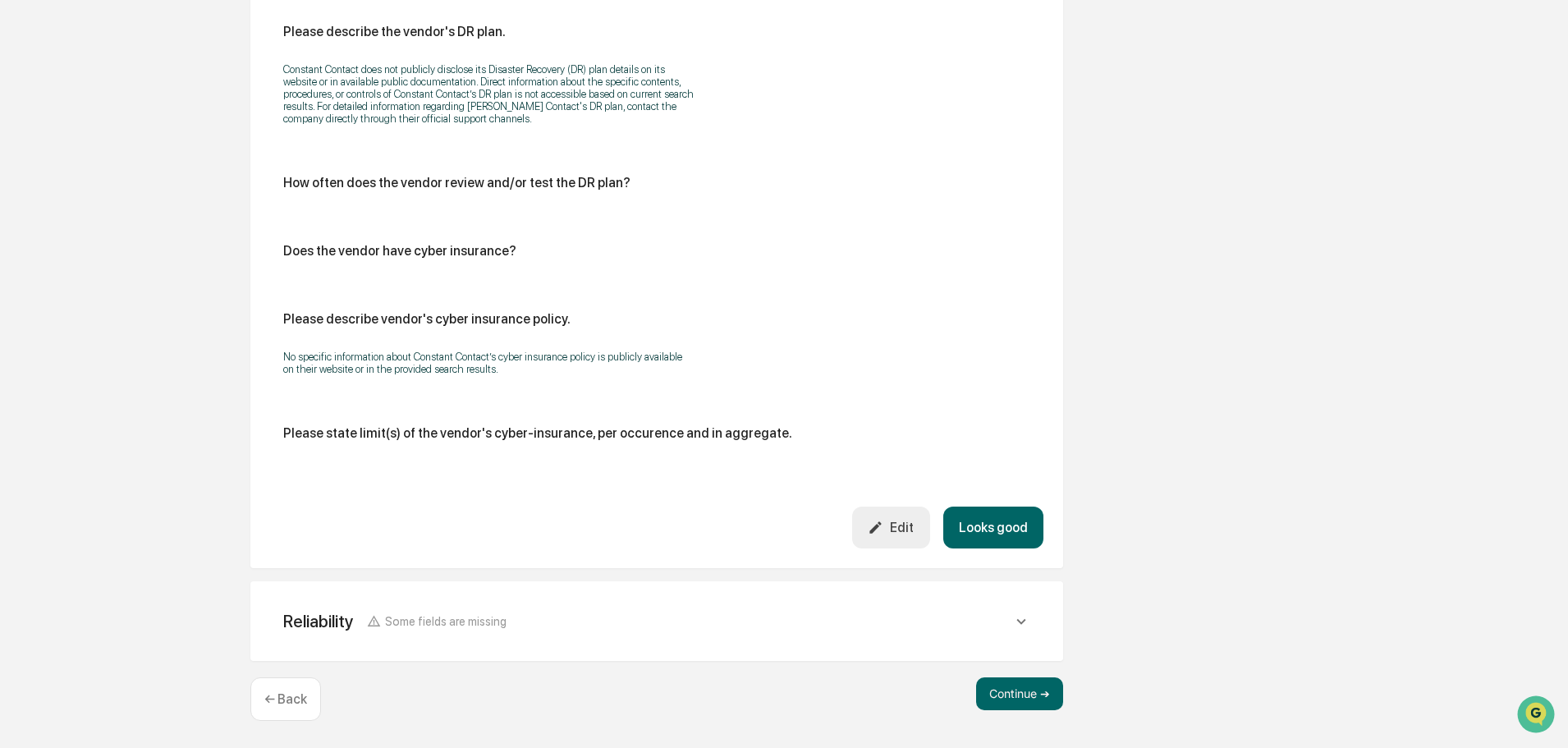
click at [1011, 521] on button "Looks good" at bounding box center [993, 527] width 100 height 42
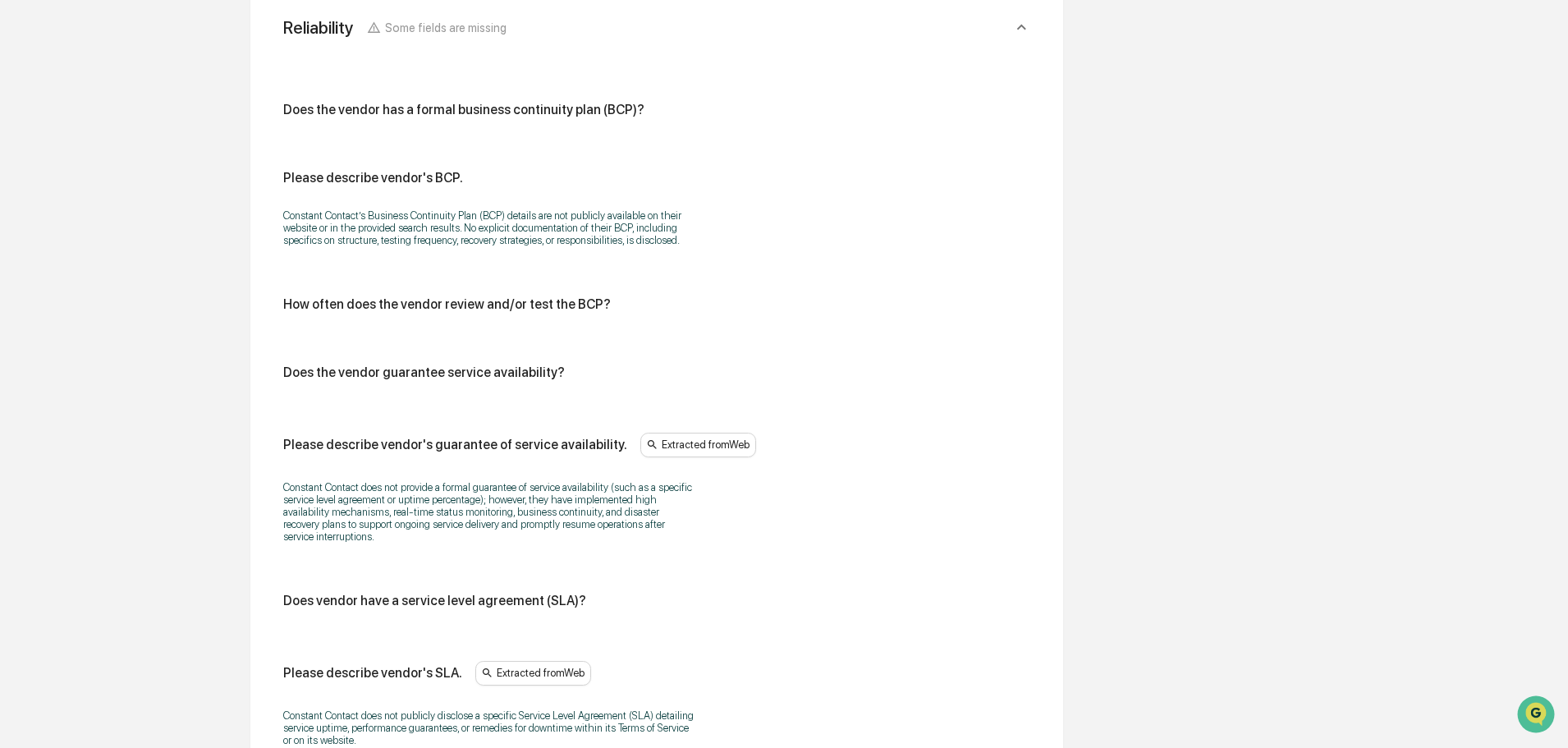
scroll to position [1001, 0]
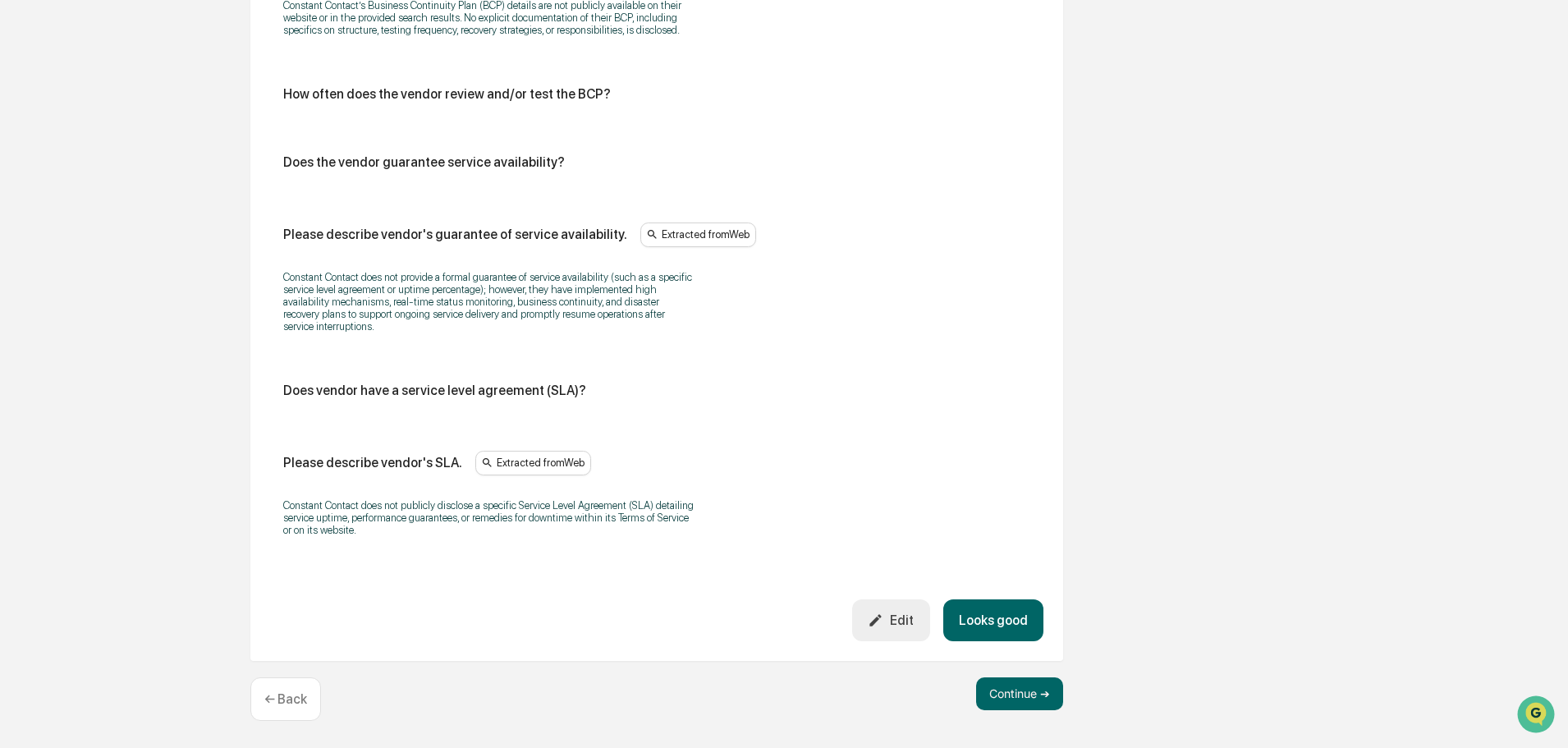
click at [1018, 622] on button "Looks good" at bounding box center [993, 620] width 100 height 42
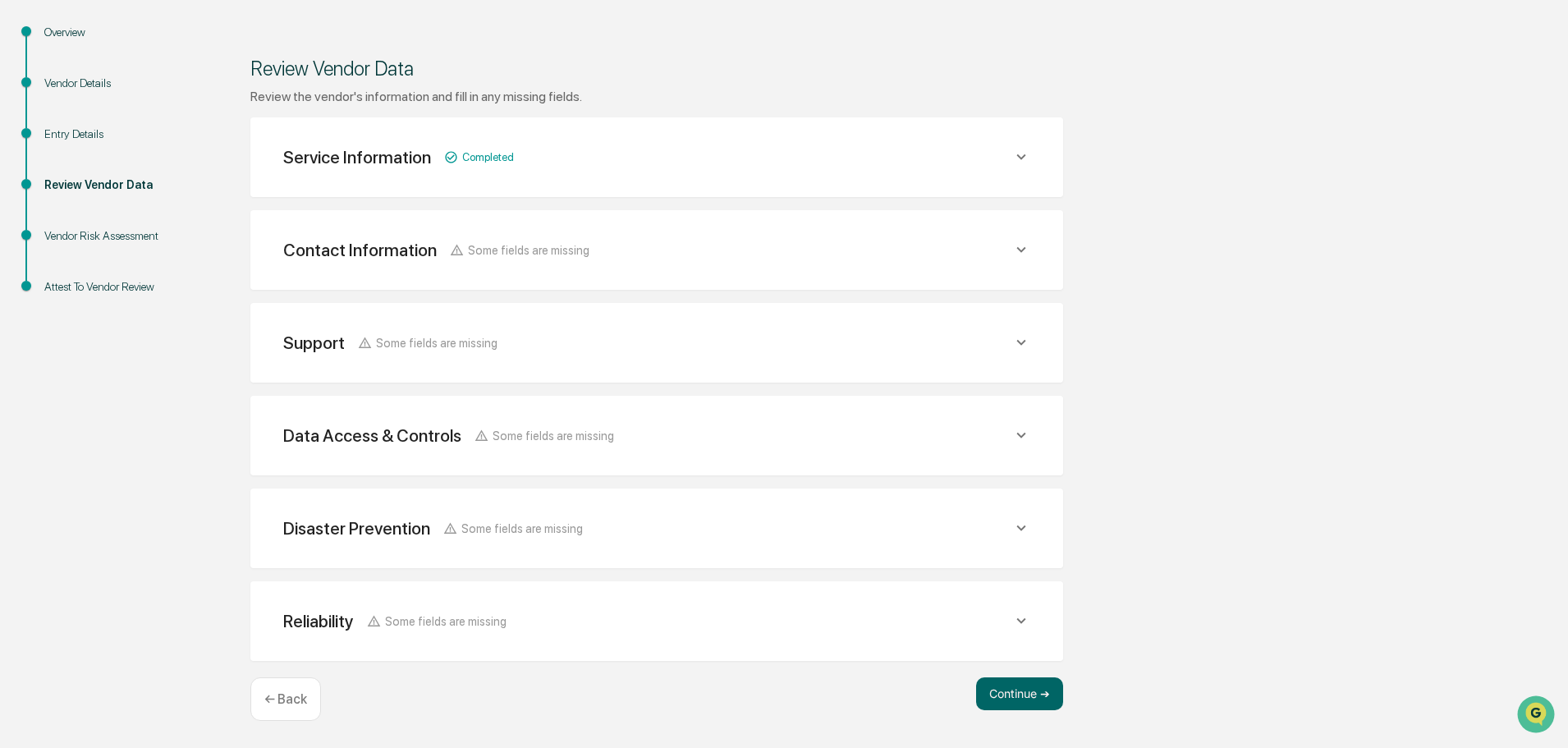
scroll to position [191, 0]
click at [1023, 697] on button "Continue ➔" at bounding box center [1019, 693] width 87 height 33
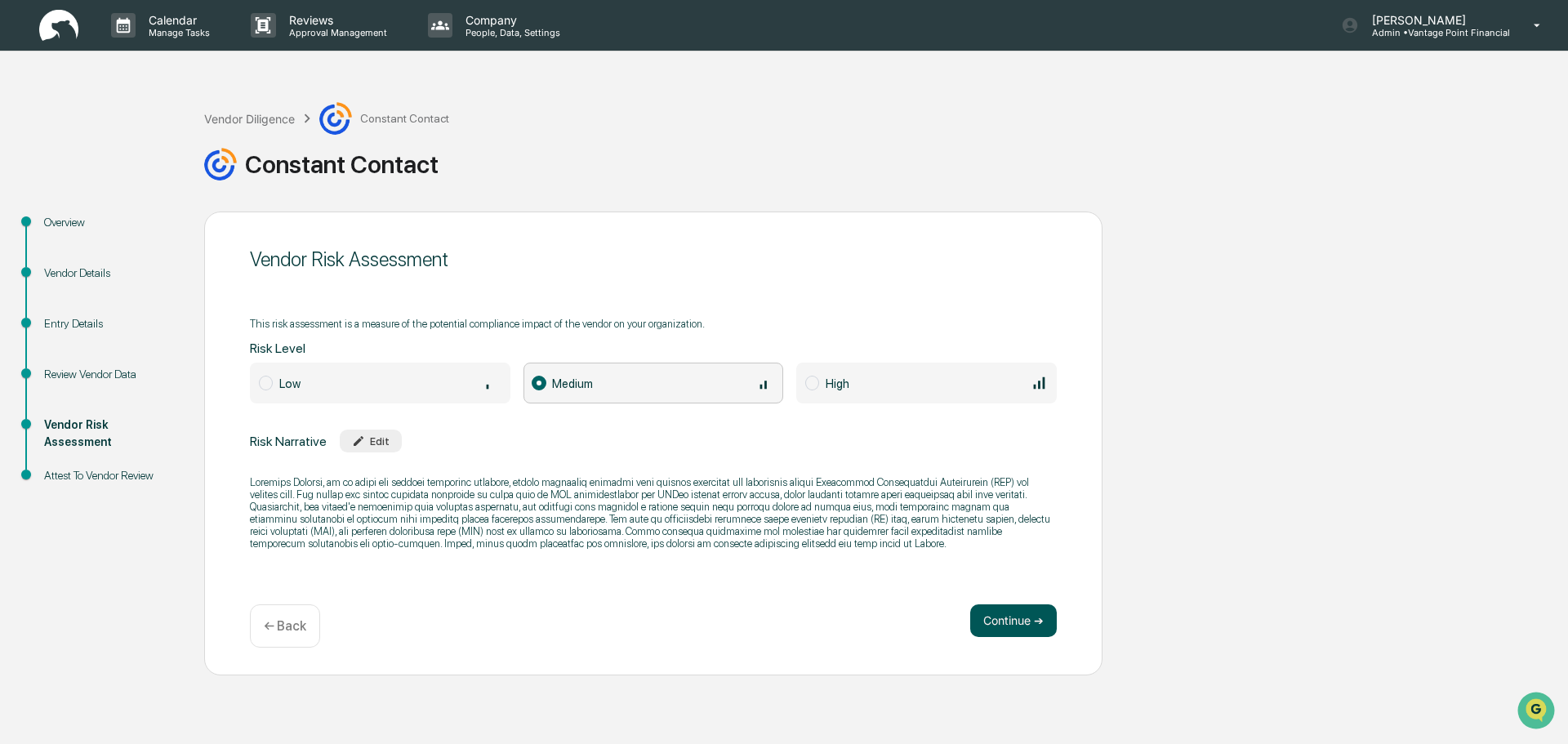
click at [1016, 610] on button "Continue ➔" at bounding box center [1013, 620] width 87 height 33
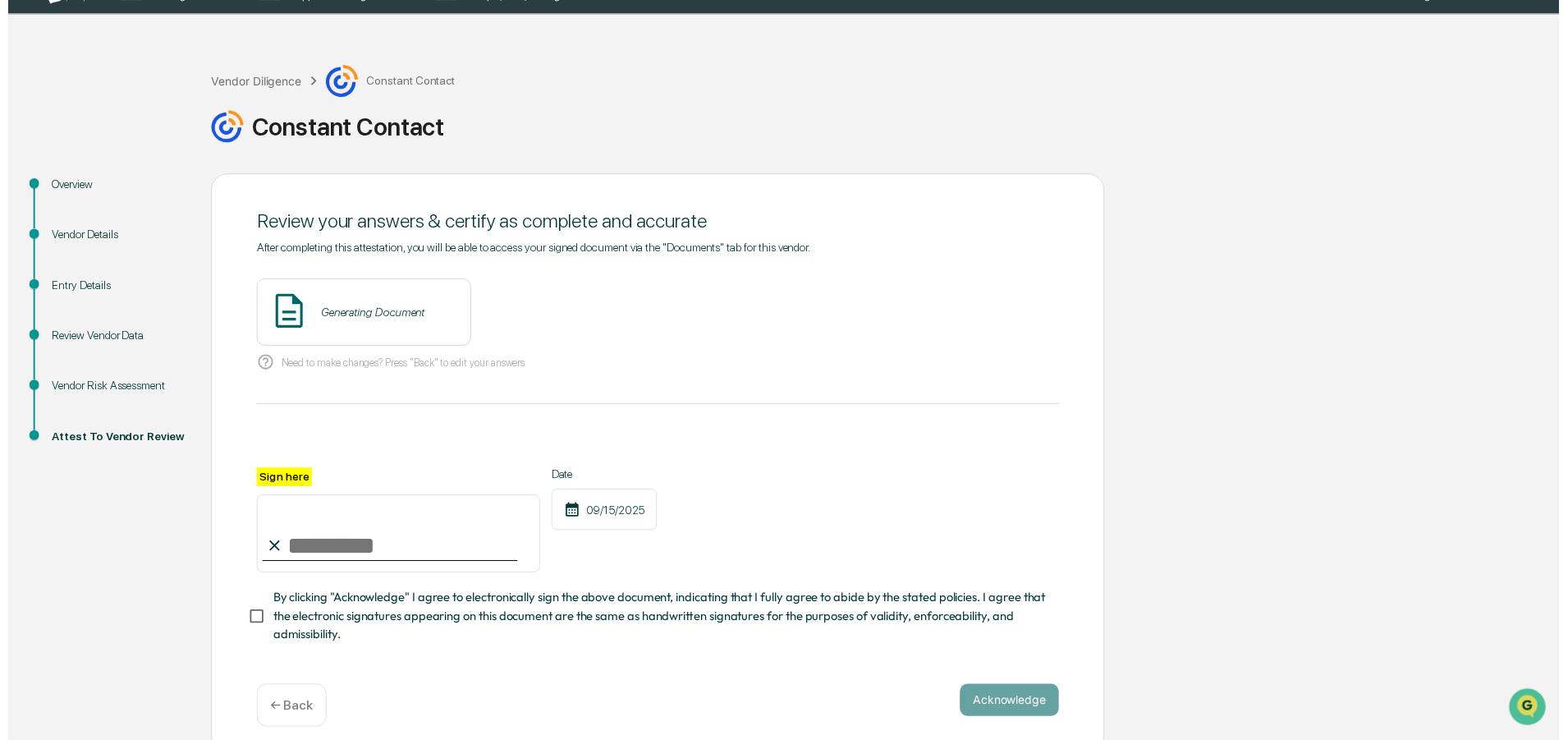
scroll to position [56, 0]
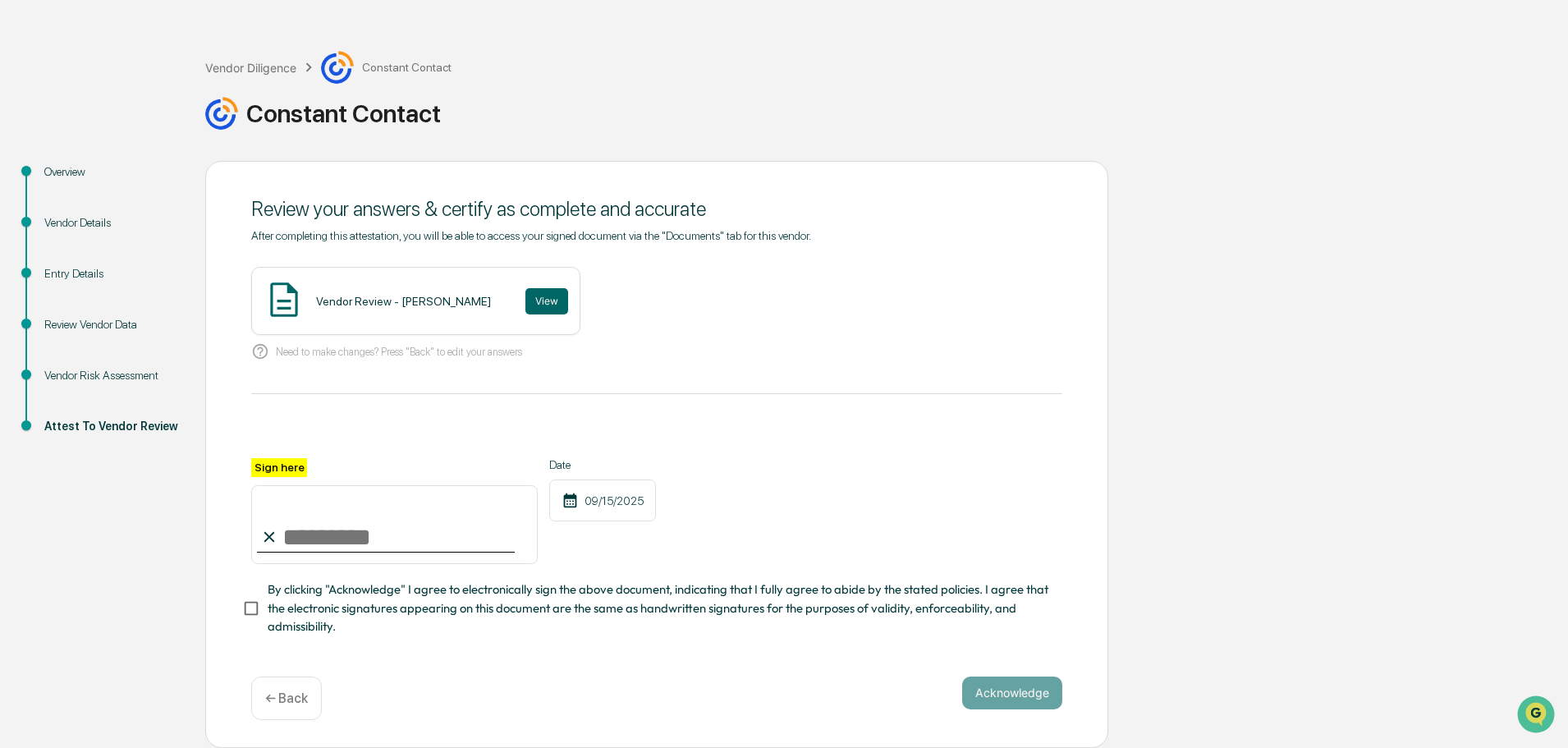
click at [343, 554] on input "Sign here" at bounding box center [394, 524] width 287 height 79
type input "**********"
click at [1014, 704] on button "Acknowledge" at bounding box center [1012, 692] width 100 height 33
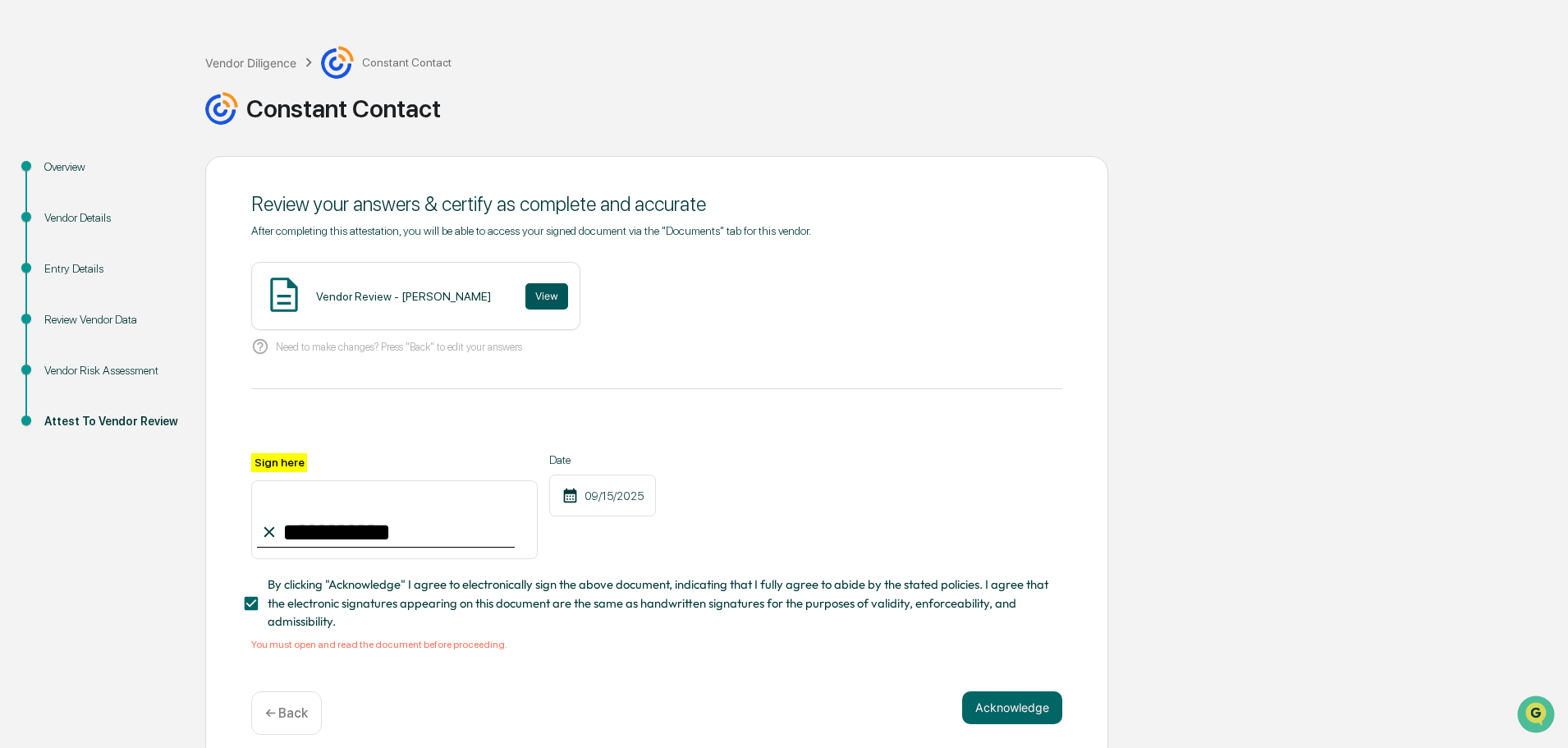
click at [525, 298] on button "View" at bounding box center [547, 296] width 43 height 26
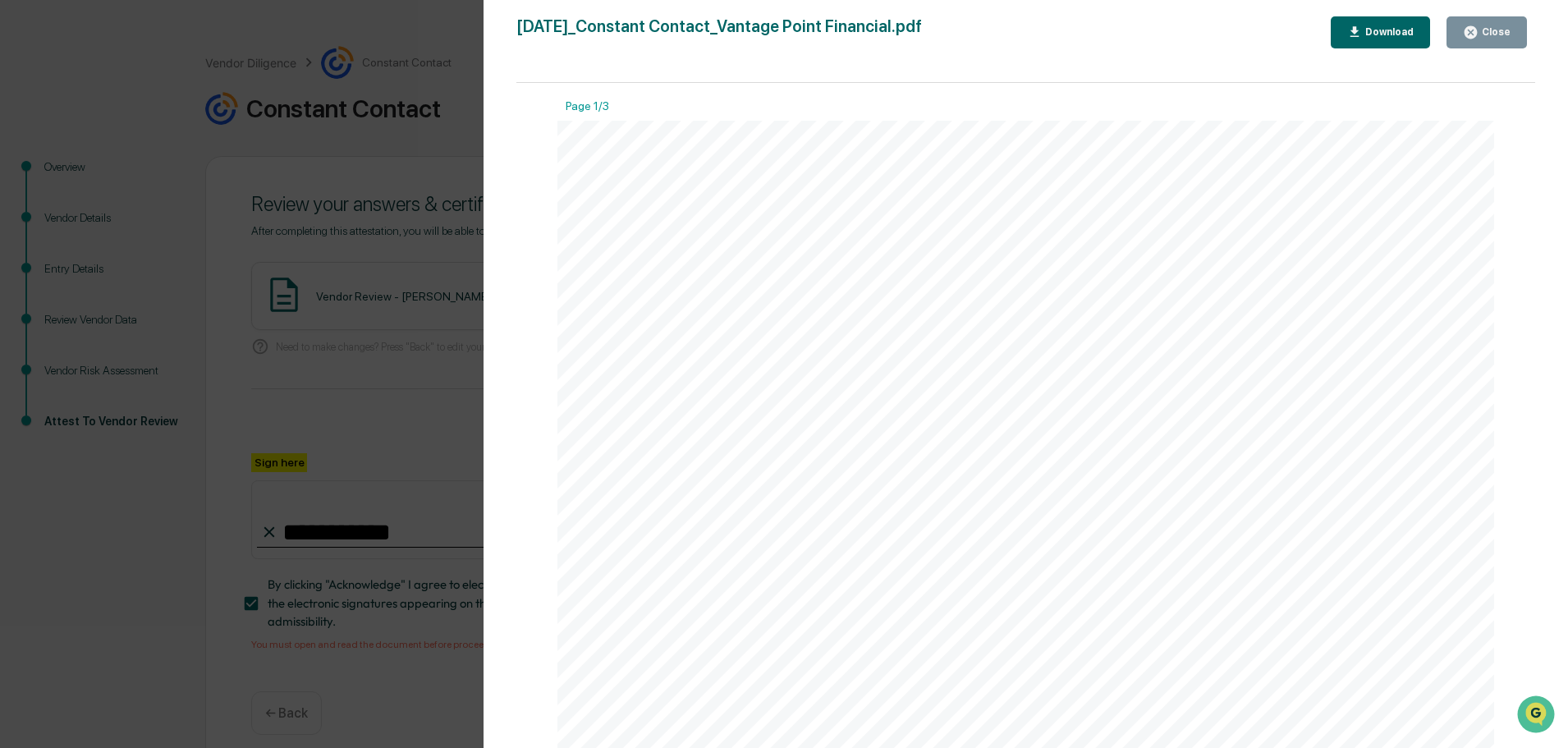
click at [1472, 28] on icon "button" at bounding box center [1471, 32] width 12 height 12
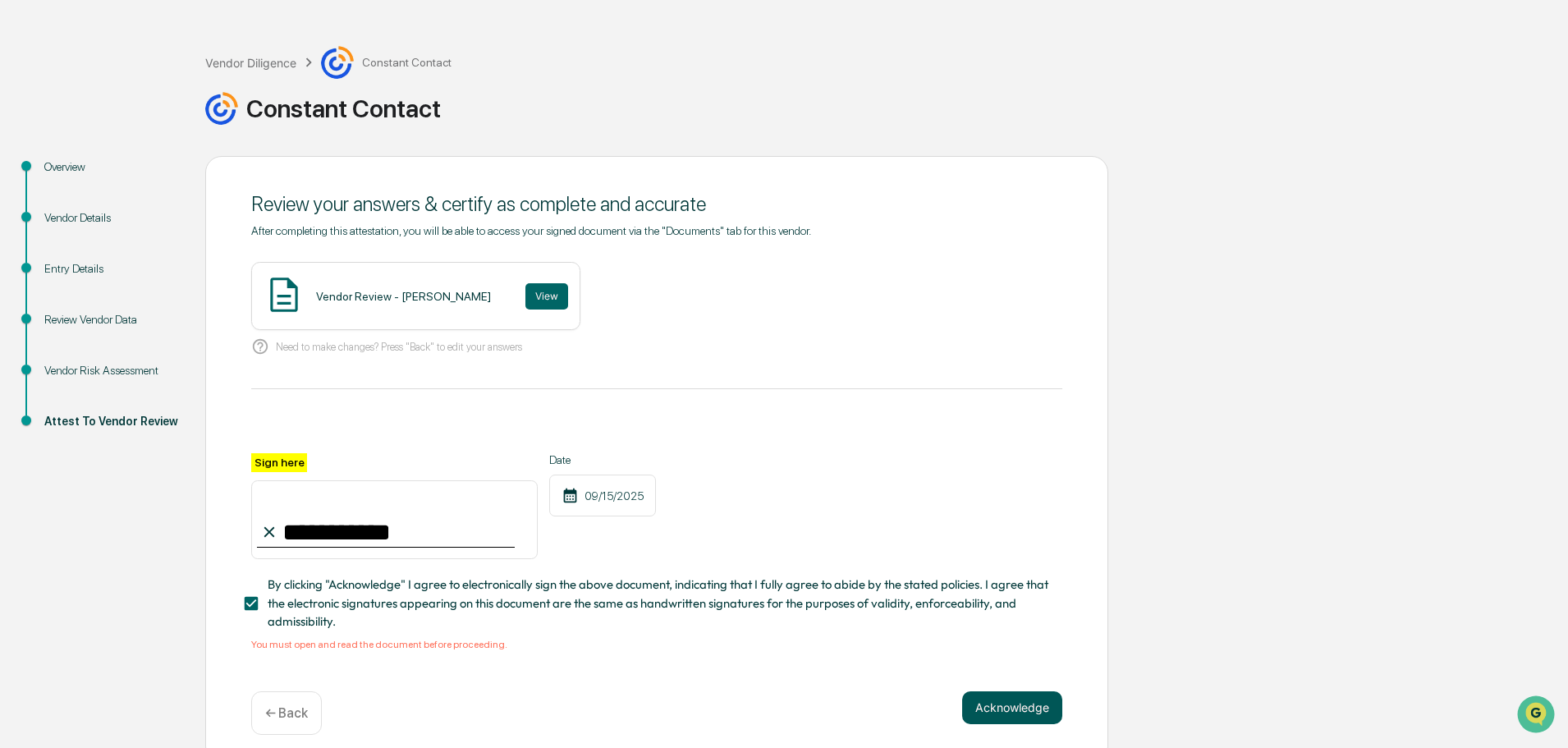
click at [996, 708] on button "Acknowledge" at bounding box center [1012, 707] width 100 height 33
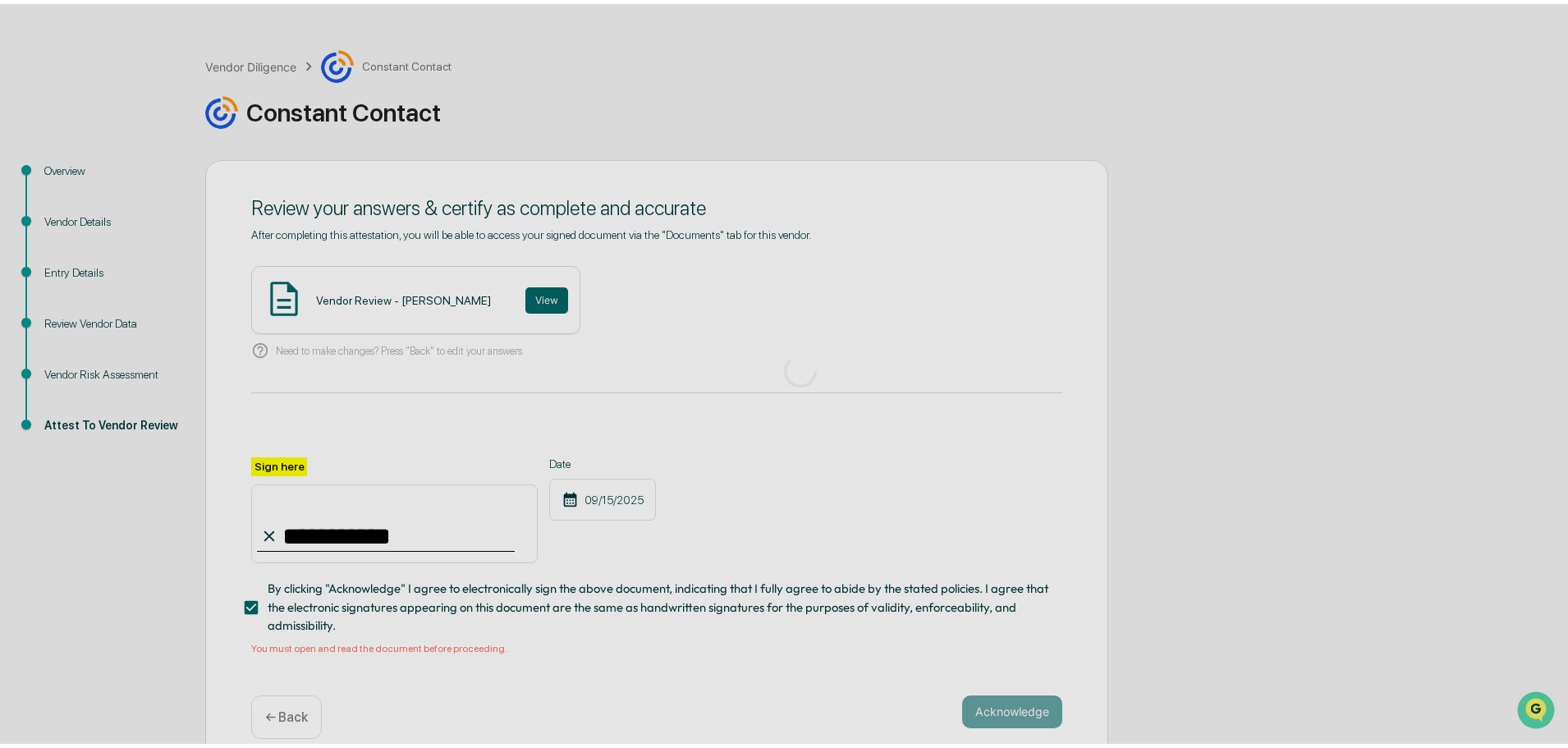
scroll to position [0, 0]
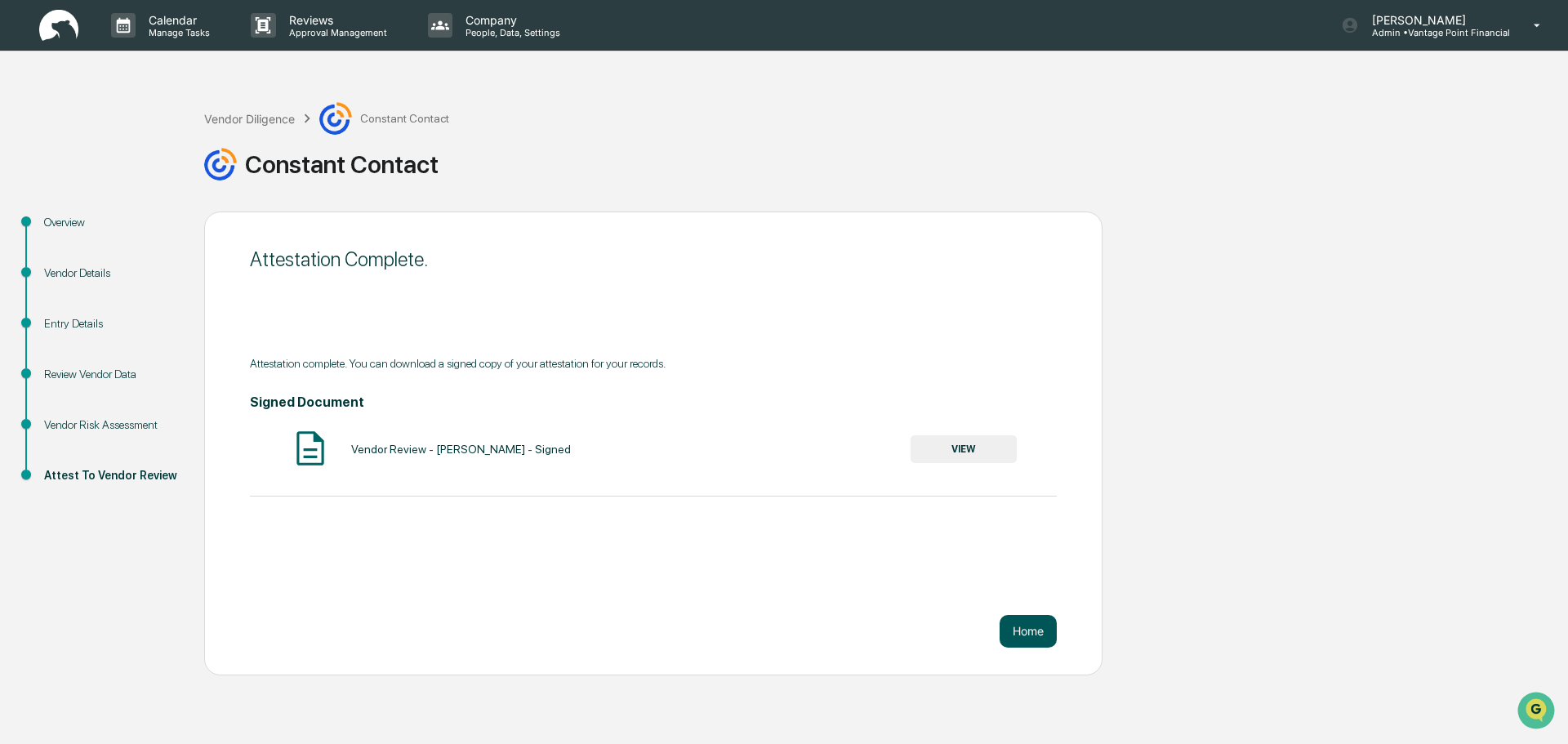
click at [1031, 634] on button "Home" at bounding box center [1028, 630] width 57 height 33
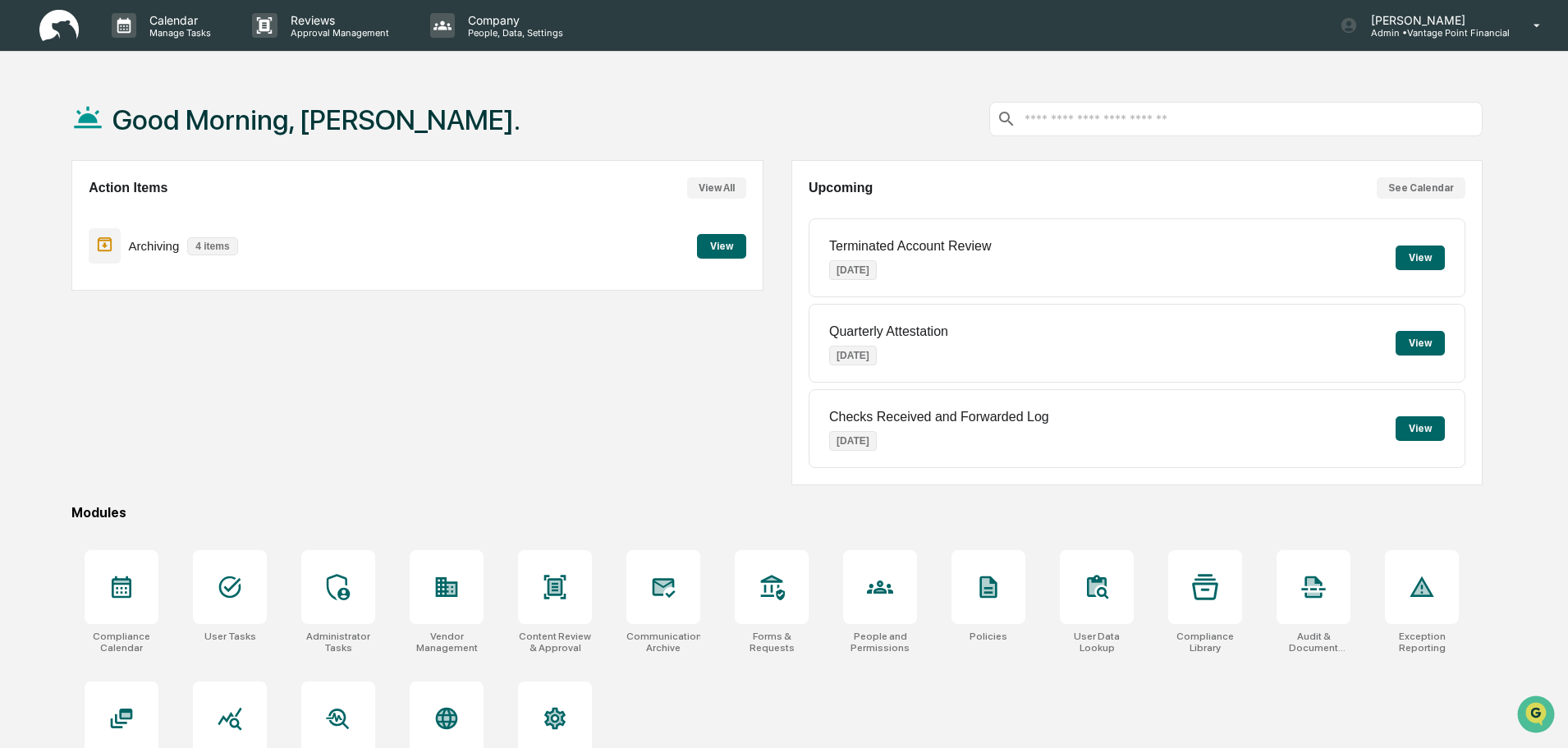
click at [291, 437] on div "Action Items View All Archiving 4 items View" at bounding box center [417, 322] width 691 height 325
click at [292, 437] on div "Action Items View All Archiving 4 items View" at bounding box center [417, 322] width 691 height 325
click at [280, 383] on div "Action Items View All Archiving 4 items View" at bounding box center [417, 322] width 691 height 325
